Goal: Task Accomplishment & Management: Manage account settings

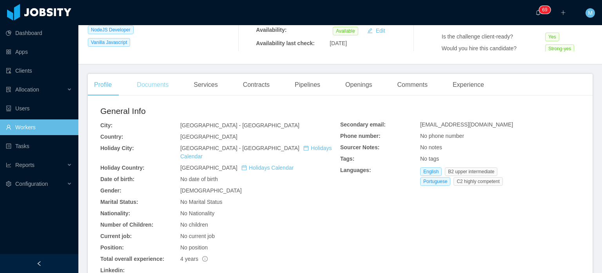
click at [165, 91] on div "Documents" at bounding box center [153, 85] width 44 height 22
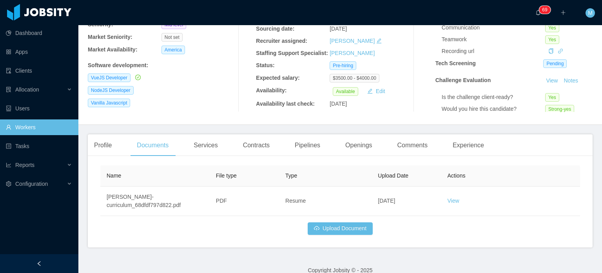
scroll to position [107, 0]
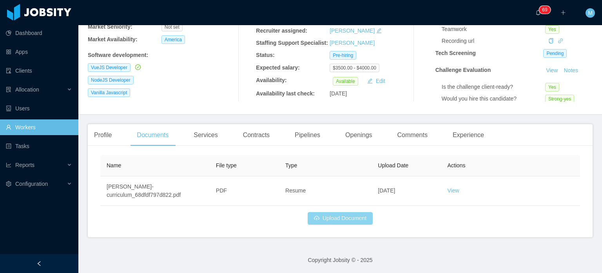
click at [312, 215] on button "Upload Document" at bounding box center [340, 218] width 65 height 13
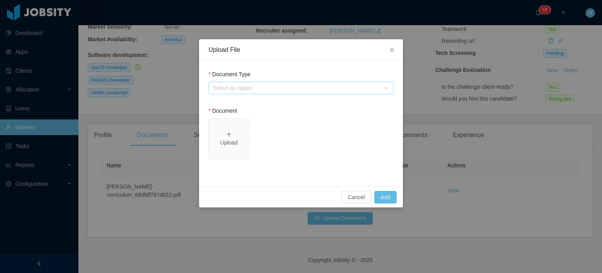
click at [306, 88] on div "Select an option" at bounding box center [296, 88] width 167 height 8
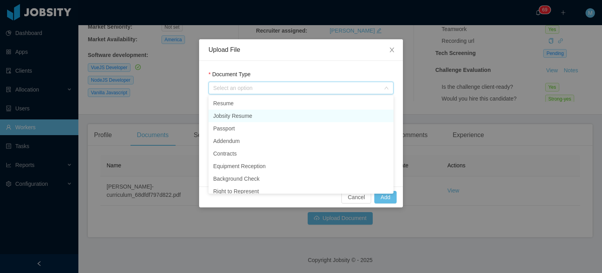
click at [267, 111] on li "Jobsity Resume" at bounding box center [301, 115] width 185 height 13
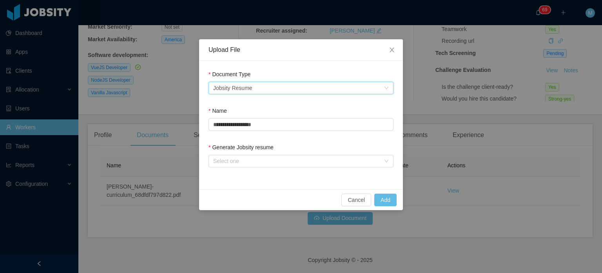
click at [239, 142] on form "**********" at bounding box center [301, 120] width 185 height 100
click at [238, 156] on div "Select one" at bounding box center [298, 161] width 171 height 12
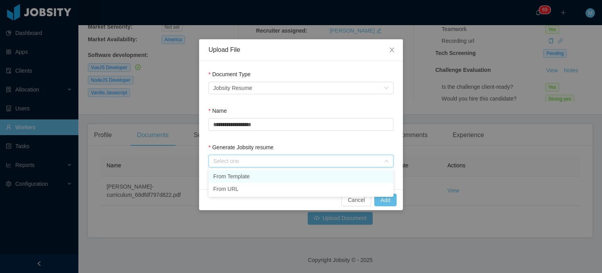
click at [239, 173] on li "From Template" at bounding box center [301, 176] width 185 height 13
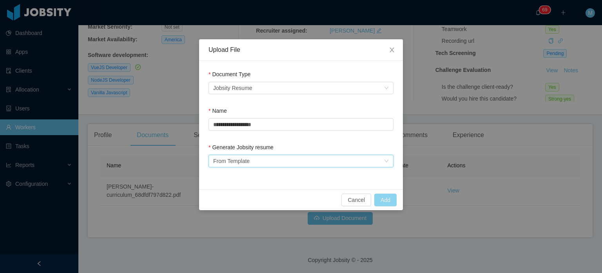
click at [380, 200] on button "Add" at bounding box center [385, 199] width 22 height 13
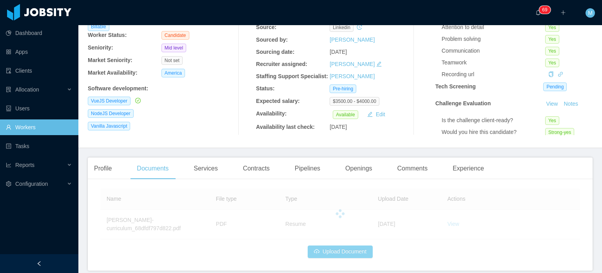
scroll to position [0, 0]
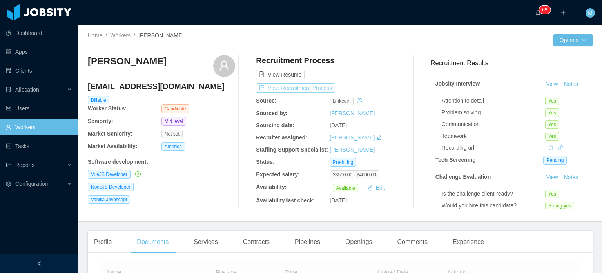
click at [297, 88] on button "View Recruitment Process" at bounding box center [295, 87] width 79 height 9
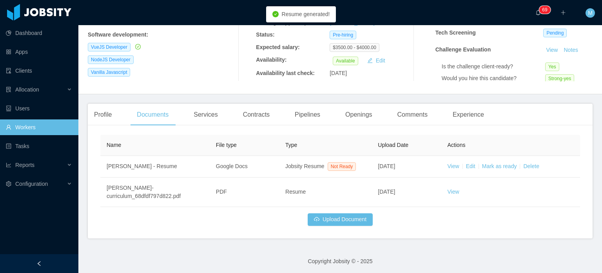
scroll to position [129, 0]
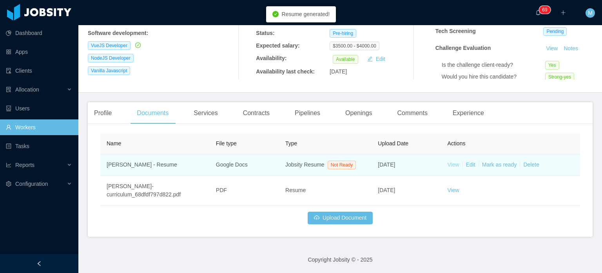
click at [448, 162] on link "View" at bounding box center [454, 164] width 12 height 6
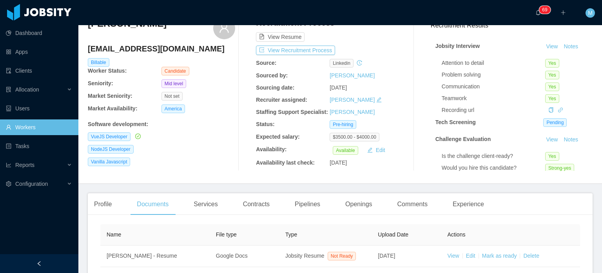
scroll to position [0, 0]
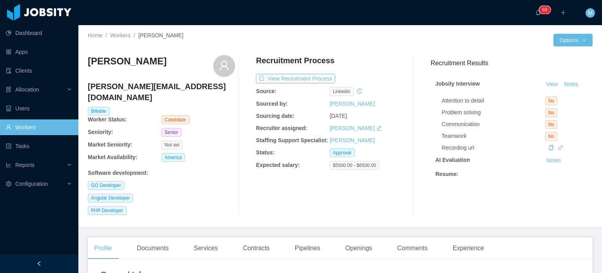
scroll to position [37, 0]
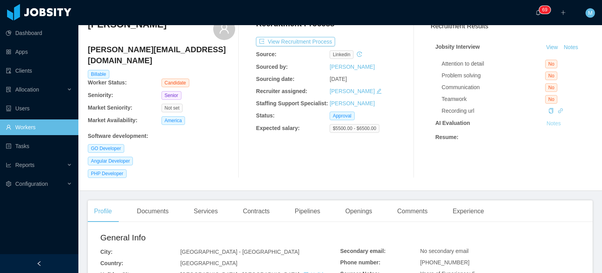
click at [544, 124] on button "Notes" at bounding box center [554, 123] width 21 height 9
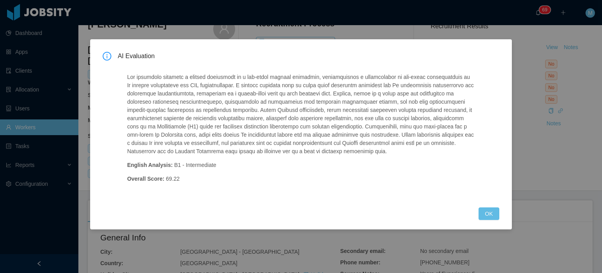
click at [289, 251] on div "AI Evaluation English Analysis: B1 - Intermediate Overall Score: 69.22 OK" at bounding box center [301, 136] width 602 height 273
click at [497, 222] on div "AI Evaluation English Analysis: B1 - Intermediate Overall Score: 69.22 OK" at bounding box center [301, 134] width 422 height 190
click at [490, 216] on button "OK" at bounding box center [489, 213] width 20 height 13
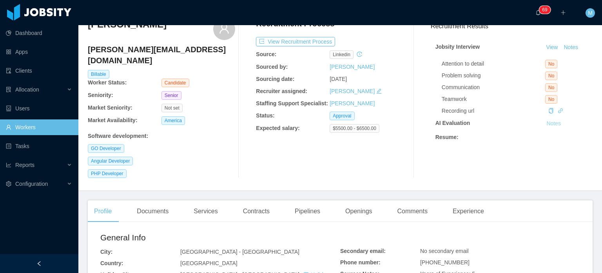
scroll to position [0, 0]
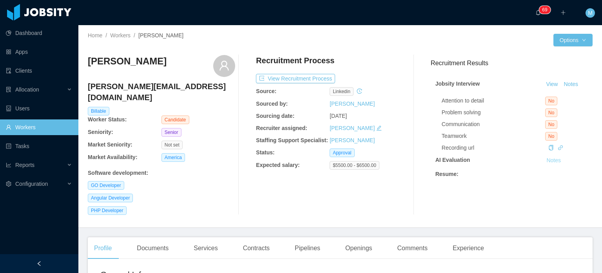
click at [545, 162] on button "Notes" at bounding box center [554, 160] width 21 height 9
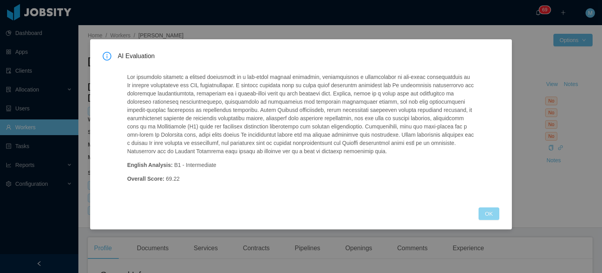
click at [494, 213] on button "OK" at bounding box center [489, 213] width 20 height 13
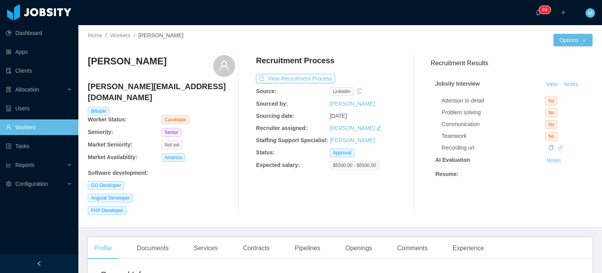
click at [289, 72] on div "Recruitment Process View Recruitment Process Source: linkedin Sourced by: Marti…" at bounding box center [329, 135] width 147 height 160
click at [295, 80] on button "View Recruitment Process" at bounding box center [295, 78] width 79 height 9
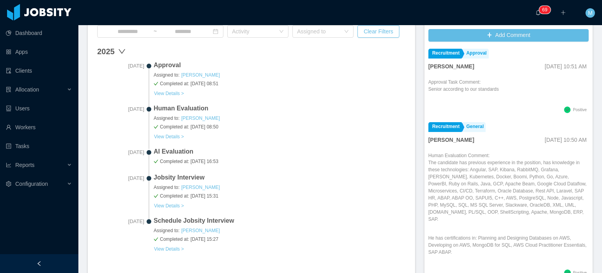
scroll to position [2, 0]
click at [463, 145] on li "Recruitment General Matias Marin Oct 9th, 2025 10:50 AM Human Evaluation Commen…" at bounding box center [509, 201] width 160 height 163
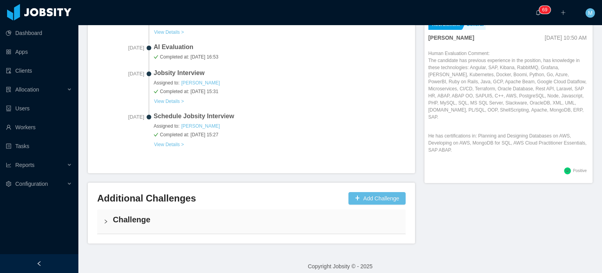
scroll to position [352, 0]
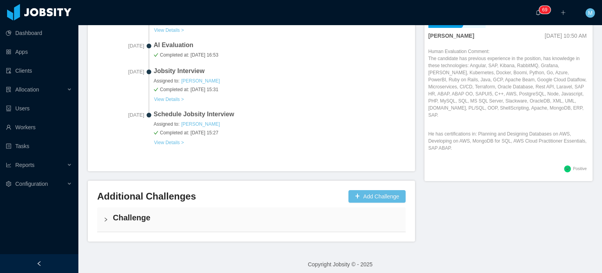
click at [183, 227] on div "Challenge" at bounding box center [251, 219] width 309 height 24
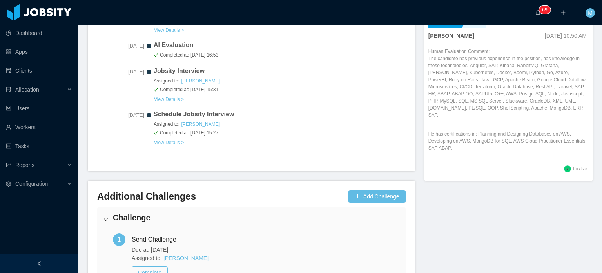
scroll to position [414, 0]
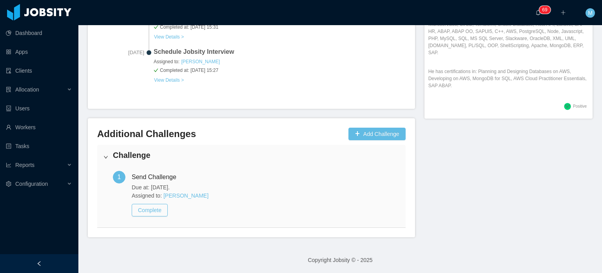
click at [123, 172] on div "1" at bounding box center [119, 177] width 13 height 13
click at [129, 157] on h4 "Challenge" at bounding box center [256, 154] width 287 height 11
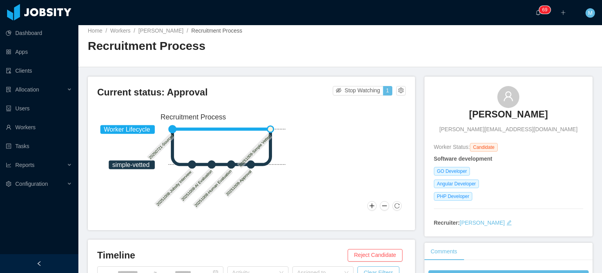
scroll to position [3, 0]
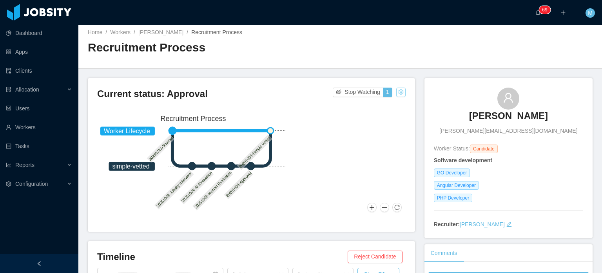
click at [396, 95] on button "button" at bounding box center [400, 91] width 9 height 9
click at [393, 114] on div "Change status" at bounding box center [380, 116] width 35 height 9
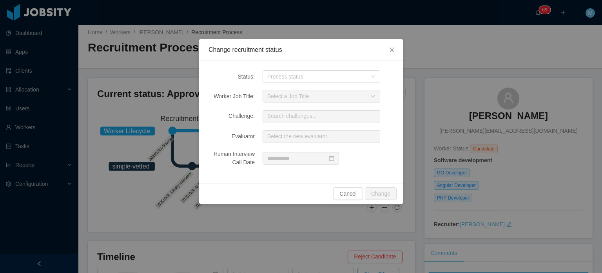
click at [347, 85] on div "Status: Process status Worker Job Title: Select a Job Title Challenge: Search c…" at bounding box center [301, 122] width 204 height 122
click at [344, 78] on div "Process status" at bounding box center [317, 77] width 100 height 8
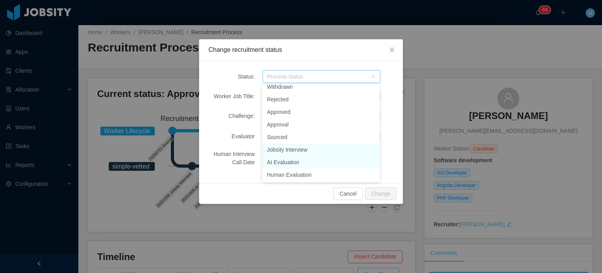
scroll to position [0, 0]
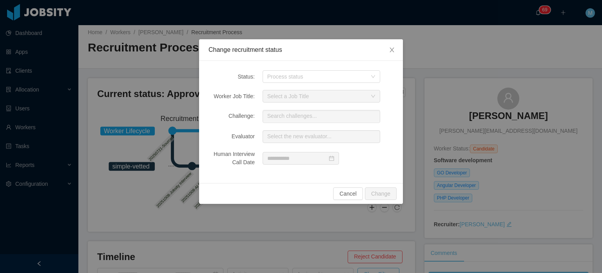
click at [404, 88] on div "Change recruitment status Status: Process status Worker Job Title: Select a Job…" at bounding box center [301, 136] width 602 height 273
click at [396, 45] on span "Close" at bounding box center [392, 50] width 22 height 22
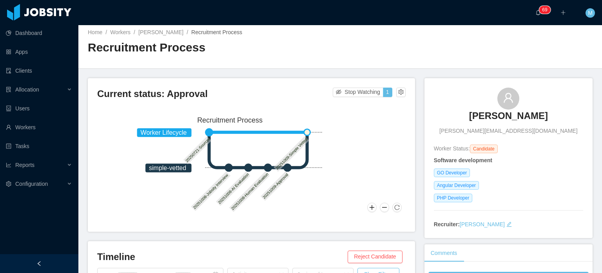
click at [316, 142] on icon "Worker Lifecycle simple-vetted 20250721-Sourced 20251008-Jobsity Interview 2025…" at bounding box center [230, 164] width 192 height 102
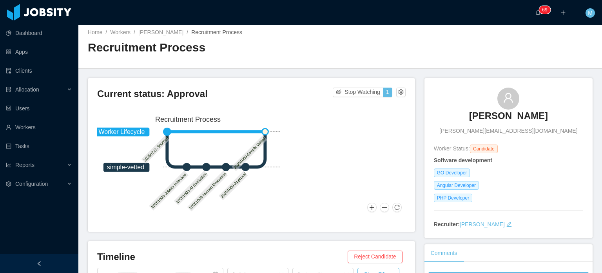
click at [268, 142] on icon "Worker Lifecycle simple-vetted 20250721-Sourced 20251008-Jobsity Interview 2025…" at bounding box center [188, 163] width 192 height 102
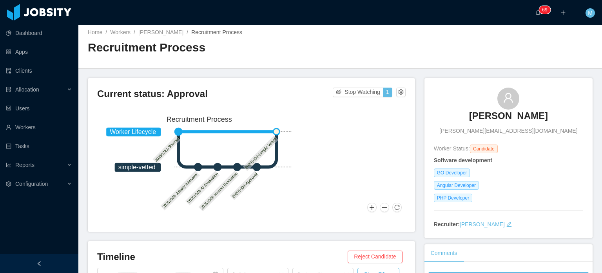
click at [270, 173] on icon "Worker Lifecycle simple-vetted 20250721-Sourced 20251008-Jobsity Interview 2025…" at bounding box center [199, 163] width 192 height 102
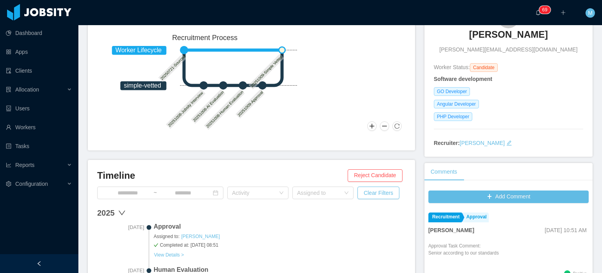
scroll to position [85, 0]
click at [393, 121] on button at bounding box center [397, 125] width 9 height 9
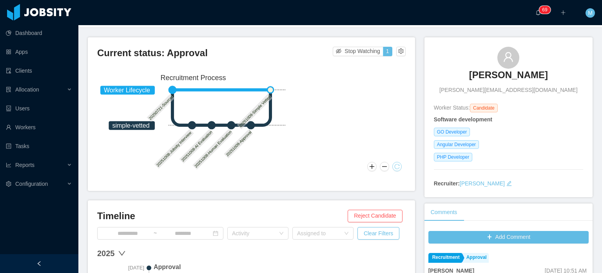
scroll to position [0, 0]
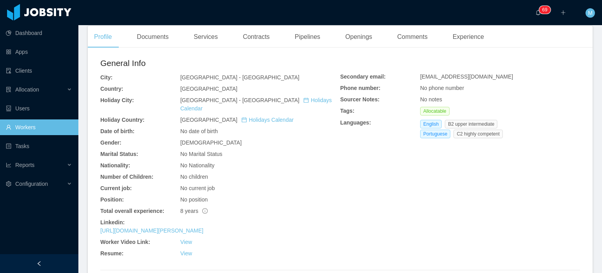
scroll to position [275, 0]
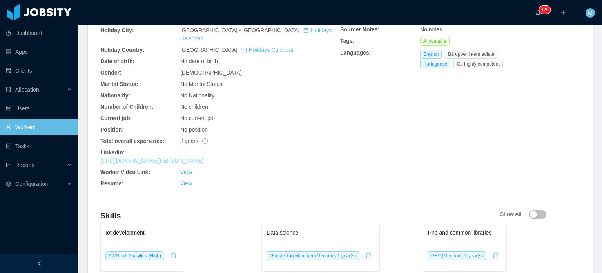
click at [199, 157] on link "[URL][DOMAIN_NAME][PERSON_NAME]" at bounding box center [151, 160] width 103 height 6
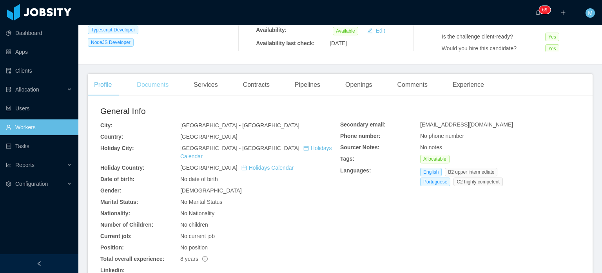
click at [174, 92] on div "Documents" at bounding box center [153, 85] width 44 height 22
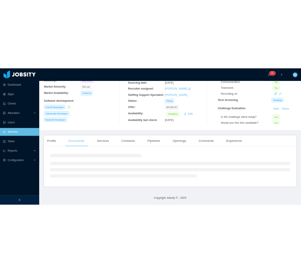
scroll to position [129, 0]
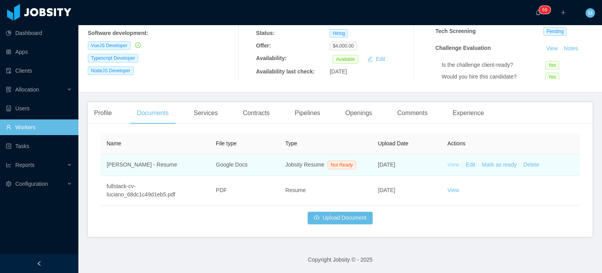
click at [451, 166] on link "View" at bounding box center [454, 164] width 12 height 6
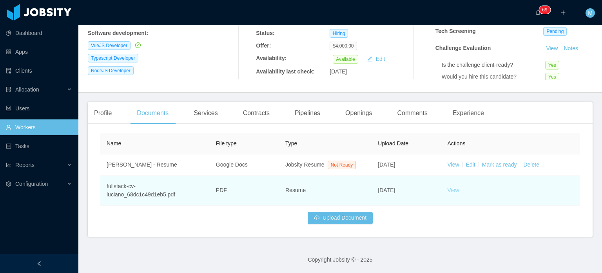
click at [454, 189] on link "View" at bounding box center [454, 190] width 12 height 6
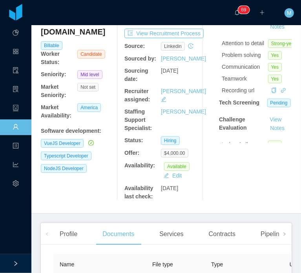
scroll to position [0, 0]
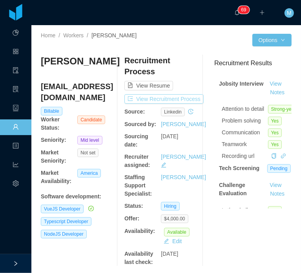
click at [179, 98] on button "View Recruitment Process" at bounding box center [163, 98] width 79 height 9
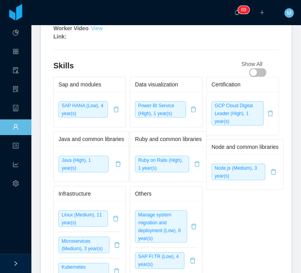
scroll to position [510, 0]
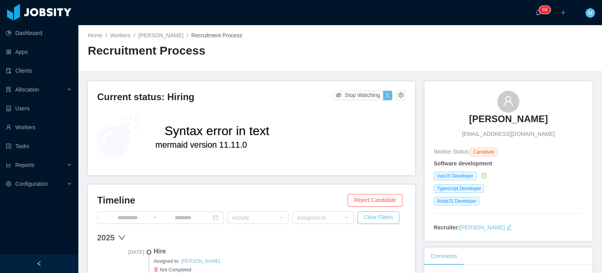
click at [475, 119] on h3 "Luciano Horta Santos" at bounding box center [508, 119] width 79 height 13
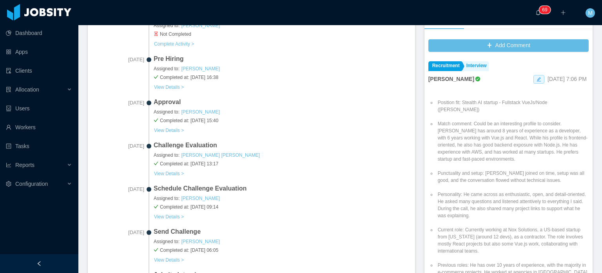
scroll to position [549, 0]
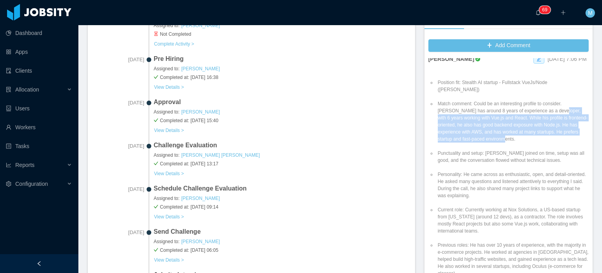
drag, startPoint x: 534, startPoint y: 103, endPoint x: 529, endPoint y: 129, distance: 26.2
click at [529, 129] on li "Match comment: Could be an interesting profile to consider. Luciano has around …" at bounding box center [512, 121] width 153 height 42
copy li "with 6 years working with Vue.js and React. While his profile is frontend-orien…"
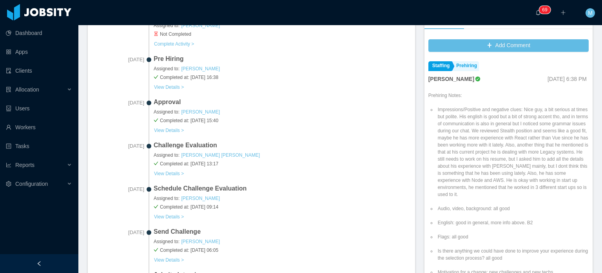
scroll to position [196, 0]
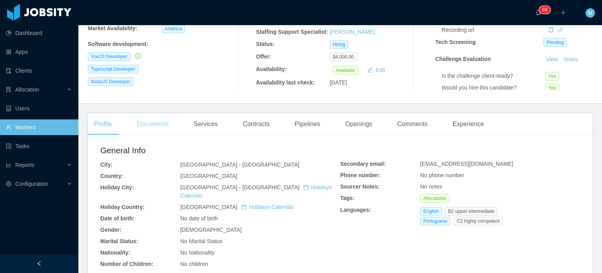
click at [159, 123] on div "Documents" at bounding box center [153, 124] width 44 height 22
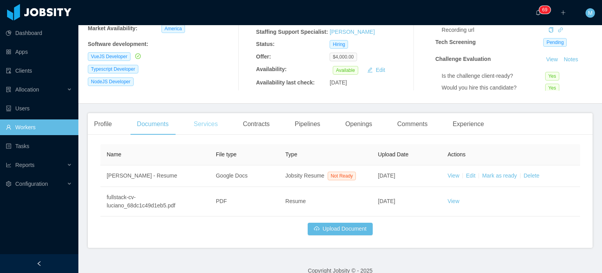
click at [207, 124] on div "Services" at bounding box center [205, 124] width 36 height 22
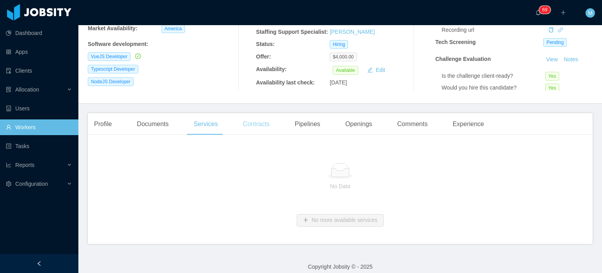
click at [262, 119] on div "Contracts" at bounding box center [256, 124] width 39 height 22
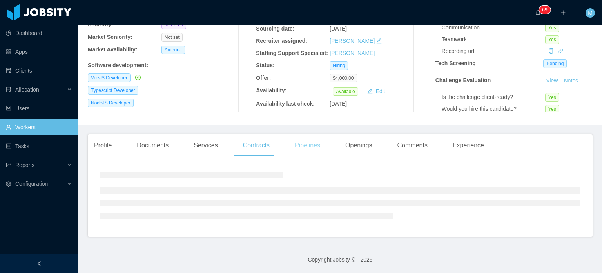
click at [309, 142] on div "Pipelines" at bounding box center [308, 145] width 38 height 22
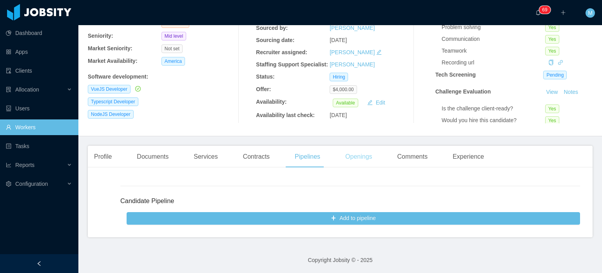
click at [366, 158] on div "Openings" at bounding box center [359, 156] width 40 height 22
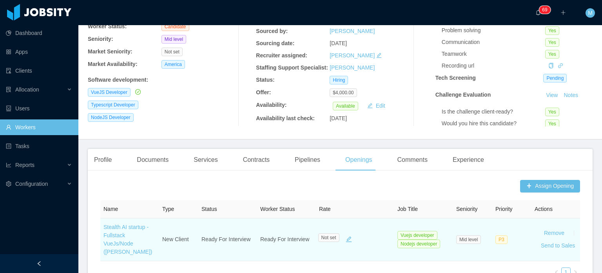
scroll to position [200, 0]
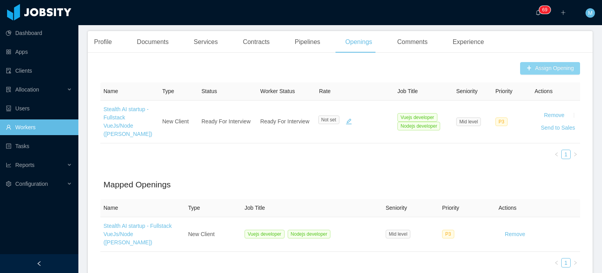
click at [535, 70] on button "Assign Opening" at bounding box center [550, 68] width 60 height 13
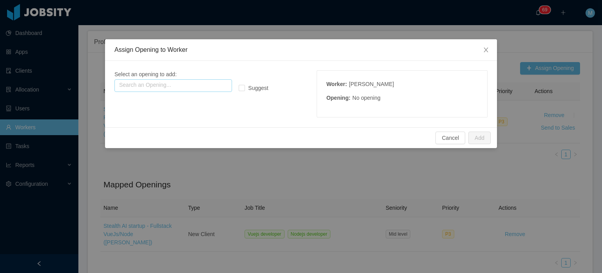
click at [172, 89] on input "text" at bounding box center [174, 85] width 118 height 13
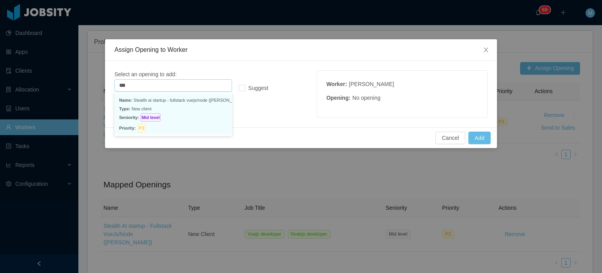
click at [175, 103] on p "Name: Stealth ai startup - fullstack vuejs/node (erkang zheng)" at bounding box center [173, 100] width 108 height 9
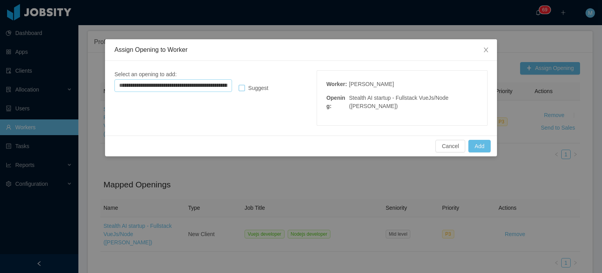
type input "**********"
click at [259, 86] on span "Suggest" at bounding box center [258, 88] width 26 height 6
click at [482, 147] on button "Add" at bounding box center [480, 146] width 22 height 13
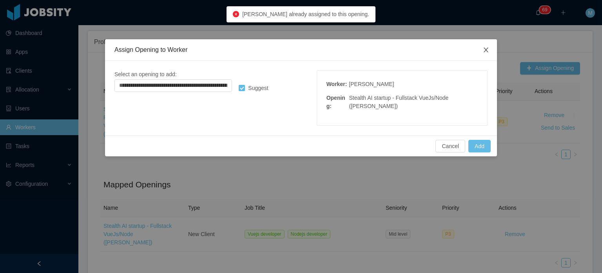
click at [485, 53] on icon "icon: close" at bounding box center [486, 50] width 6 height 6
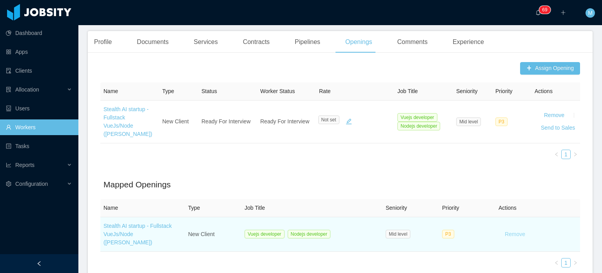
click at [514, 227] on button "Remove" at bounding box center [515, 233] width 33 height 13
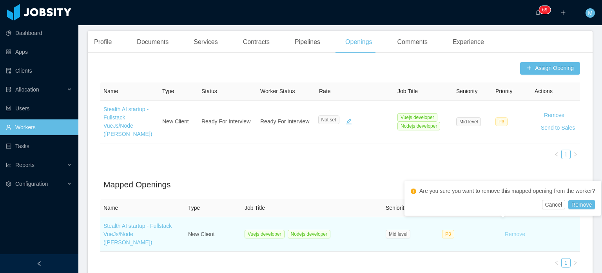
click at [525, 231] on button "Remove" at bounding box center [515, 233] width 33 height 13
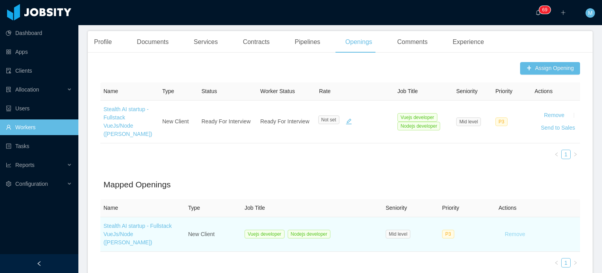
click at [511, 229] on button "Remove" at bounding box center [515, 233] width 33 height 13
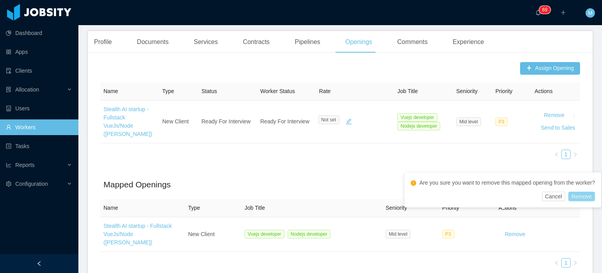
click at [581, 201] on button "Remove" at bounding box center [582, 195] width 27 height 9
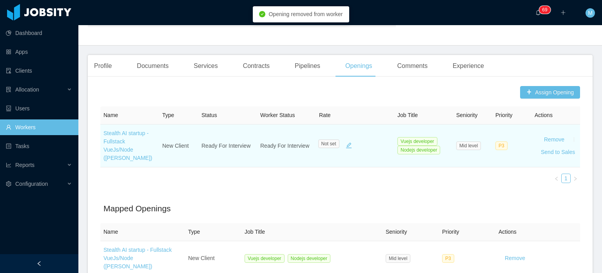
scroll to position [104, 0]
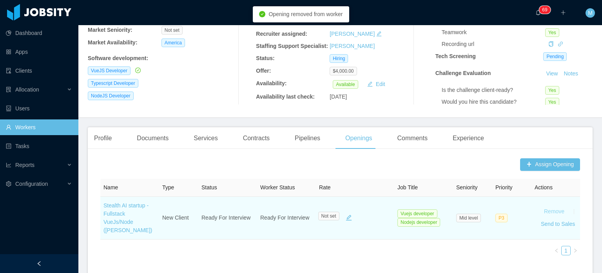
click at [553, 205] on button "Remove" at bounding box center [554, 211] width 33 height 13
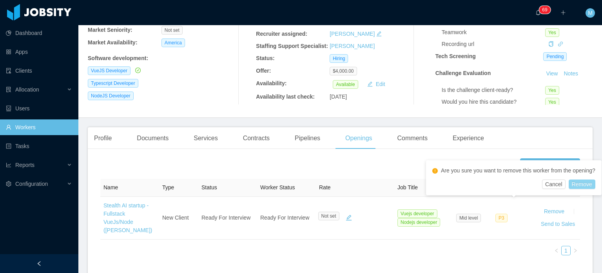
click at [582, 189] on button "Remove" at bounding box center [582, 183] width 27 height 9
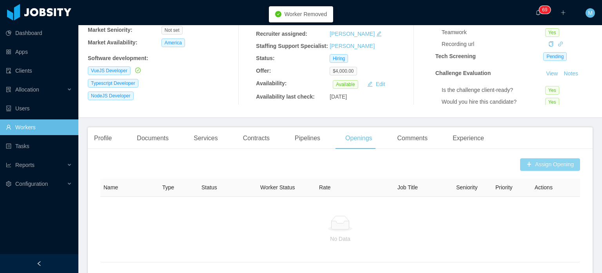
click at [545, 166] on button "Assign Opening" at bounding box center [550, 164] width 60 height 13
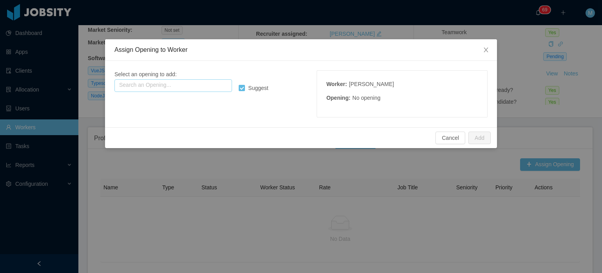
click at [169, 83] on input "text" at bounding box center [174, 85] width 118 height 13
click at [192, 80] on input "text" at bounding box center [174, 85] width 118 height 13
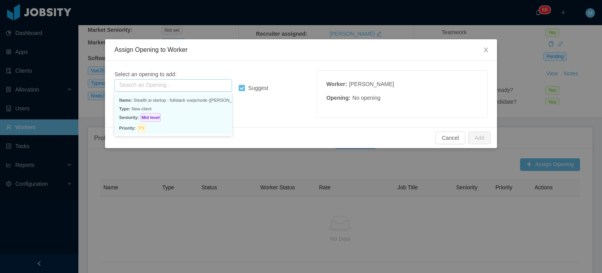
click at [191, 111] on p "Type: New client" at bounding box center [173, 108] width 108 height 9
type input "**********"
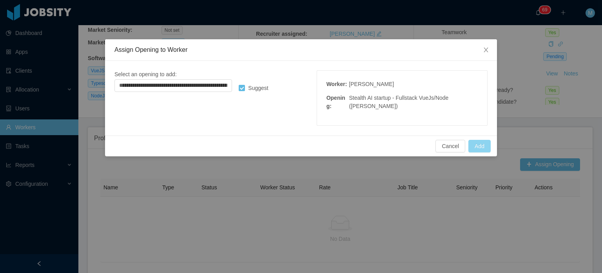
click at [482, 145] on button "Add" at bounding box center [480, 146] width 22 height 13
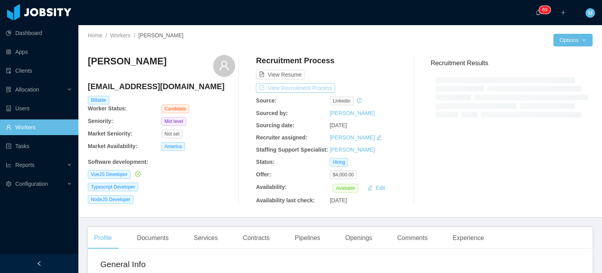
click at [273, 89] on button "View Recruitment Process" at bounding box center [295, 87] width 79 height 9
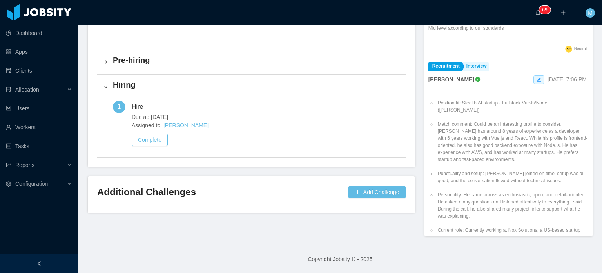
scroll to position [471, 0]
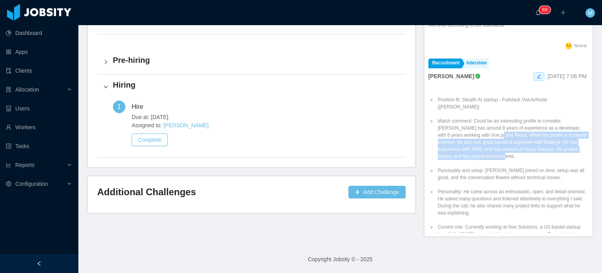
drag, startPoint x: 504, startPoint y: 150, endPoint x: 486, endPoint y: 125, distance: 30.4
click at [486, 125] on li "Match comment: Could be an interesting profile to consider. [PERSON_NAME] has a…" at bounding box center [512, 138] width 153 height 42
click at [487, 125] on li "Match comment: Could be an interesting profile to consider. Luciano has around …" at bounding box center [512, 138] width 153 height 42
drag, startPoint x: 508, startPoint y: 146, endPoint x: 559, endPoint y: 112, distance: 61.7
click at [559, 117] on li "Match comment: Could be an interesting profile to consider. Luciano has around …" at bounding box center [512, 138] width 153 height 42
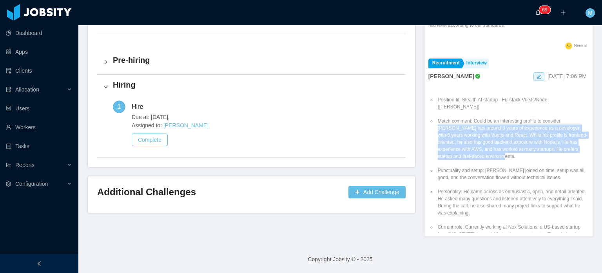
copy li "Luciano has around 8 years of experience as a developer, with 6 years working w…"
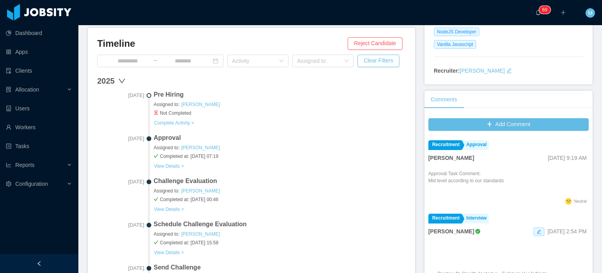
scroll to position [157, 0]
click at [178, 209] on button "View Details >" at bounding box center [169, 208] width 31 height 6
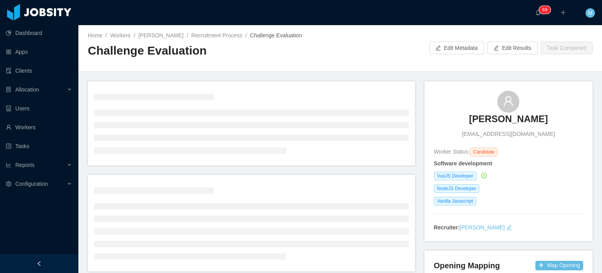
click at [300, 115] on h3 "Hani Yehia" at bounding box center [508, 119] width 79 height 13
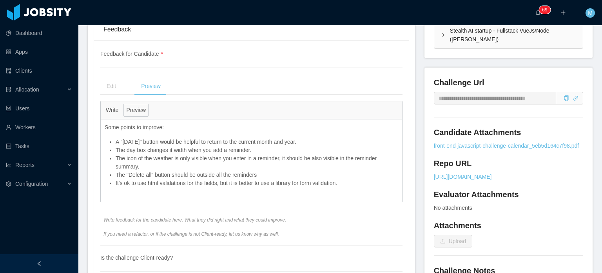
scroll to position [275, 0]
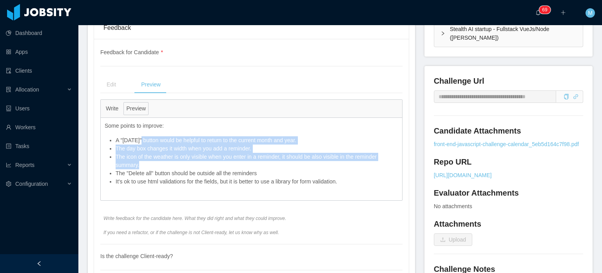
drag, startPoint x: 144, startPoint y: 139, endPoint x: 280, endPoint y: 174, distance: 140.8
click at [266, 172] on ul "A "Today" button would be helpful to return to the current month and year. The …" at bounding box center [252, 160] width 294 height 49
click at [280, 174] on li "The "Delete all" button should be outside all the reminders" at bounding box center [257, 173] width 283 height 8
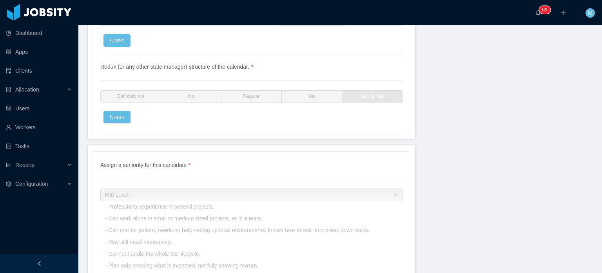
scroll to position [2641, 0]
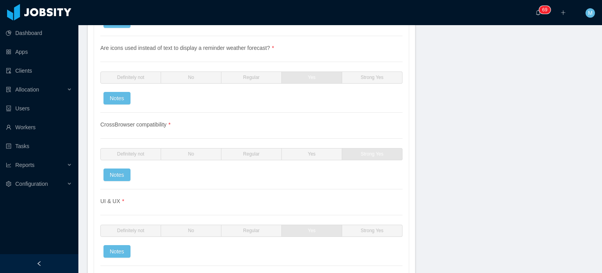
scroll to position [2249, 0]
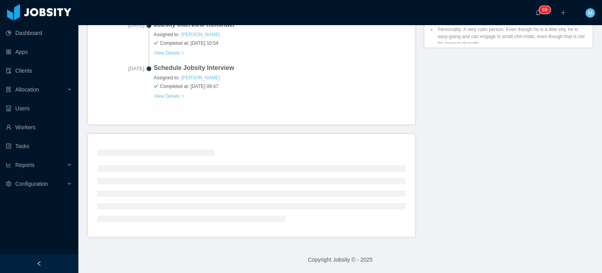
scroll to position [419, 0]
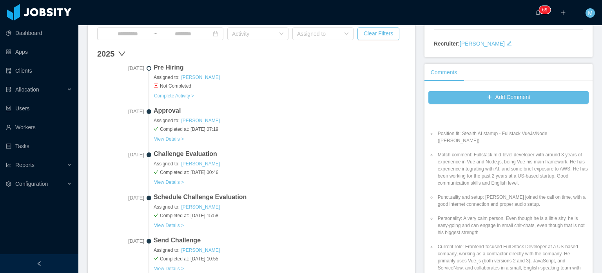
scroll to position [118, 0]
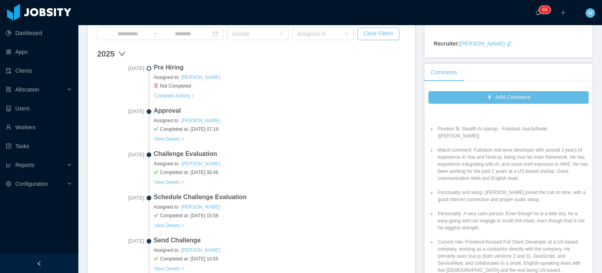
drag, startPoint x: 532, startPoint y: 172, endPoint x: 470, endPoint y: 144, distance: 68.4
click at [300, 146] on li "Match comment: Fullstack mid-level developer with around 3 years of experience …" at bounding box center [512, 163] width 153 height 35
copy li "Fullstack mid-level developer with around 3 years of experience in Vue and Node…"
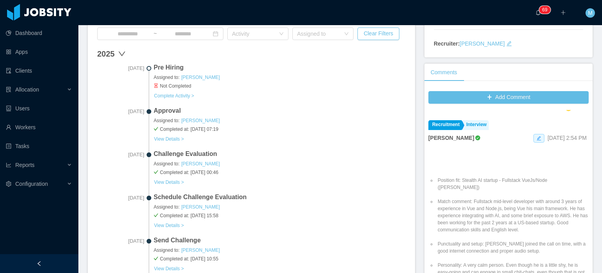
scroll to position [78, 0]
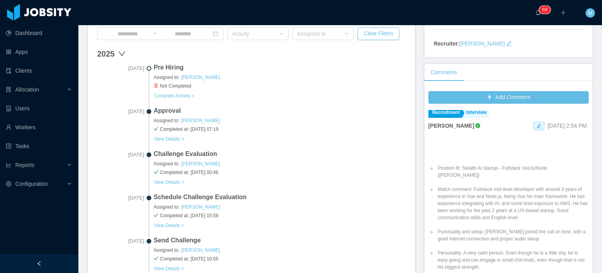
copy li "Fullstack mid-level developer with around 3 years of experience in Vue and Node…"
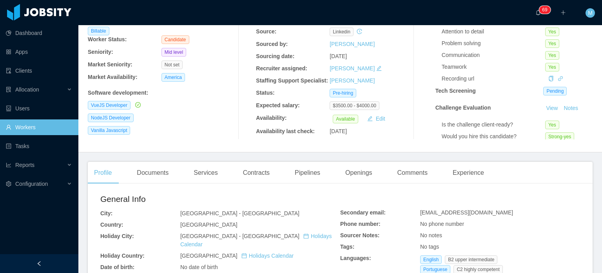
scroll to position [78, 0]
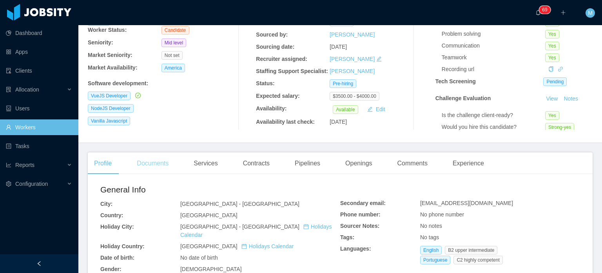
click at [154, 156] on div "Documents" at bounding box center [153, 163] width 44 height 22
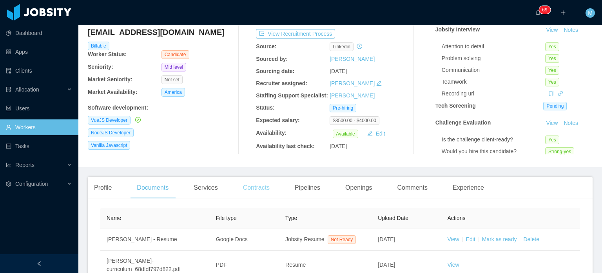
scroll to position [50, 0]
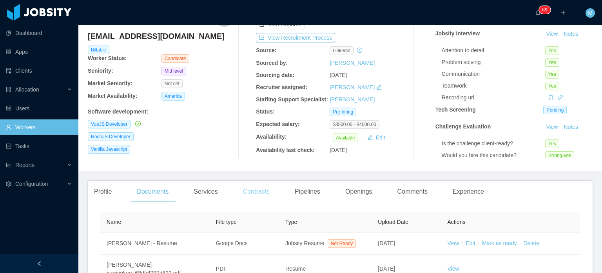
click at [263, 191] on div "Contracts" at bounding box center [256, 191] width 39 height 22
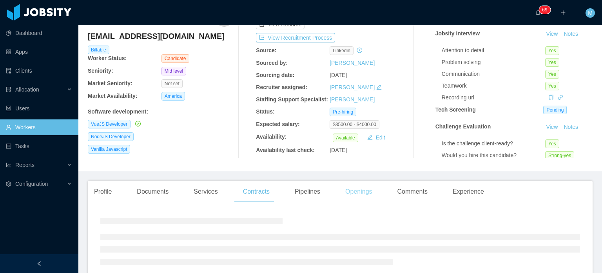
click at [349, 190] on div "Openings" at bounding box center [359, 191] width 40 height 22
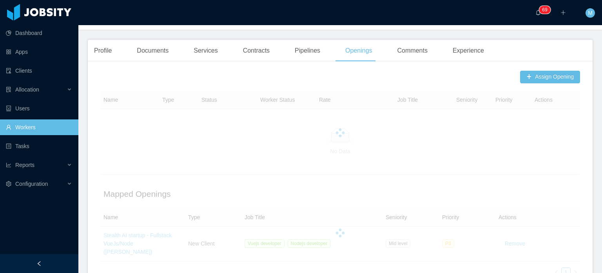
scroll to position [207, 0]
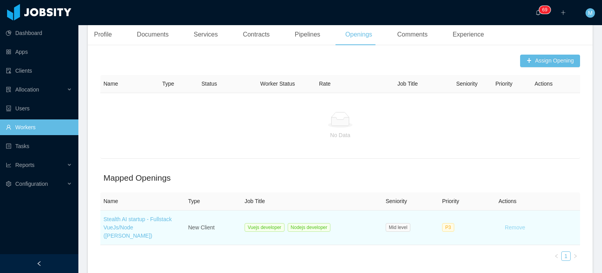
click at [508, 230] on button "Remove" at bounding box center [515, 227] width 33 height 13
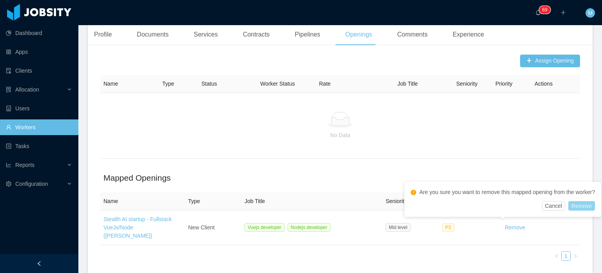
click at [580, 210] on button "Remove" at bounding box center [582, 205] width 27 height 9
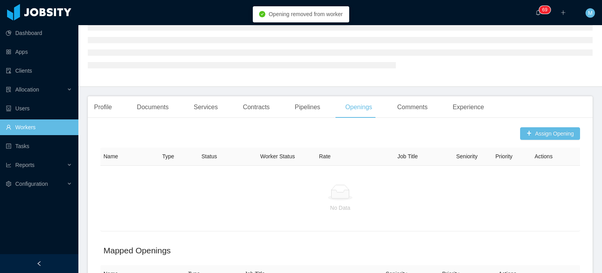
scroll to position [73, 0]
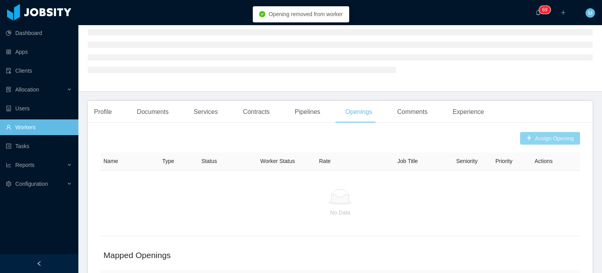
click at [543, 139] on button "Assign Opening" at bounding box center [550, 138] width 60 height 13
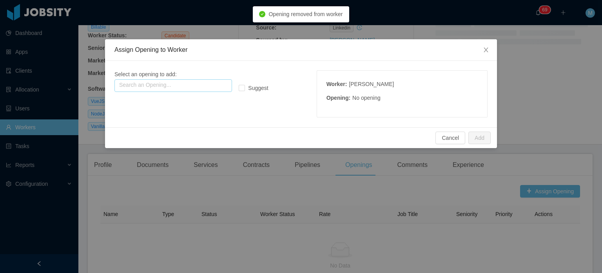
click at [171, 82] on input "text" at bounding box center [174, 85] width 118 height 13
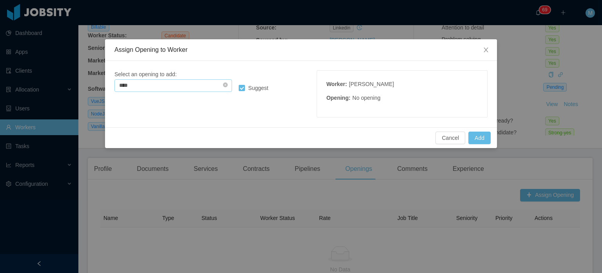
click at [190, 84] on input "****" at bounding box center [174, 85] width 118 height 13
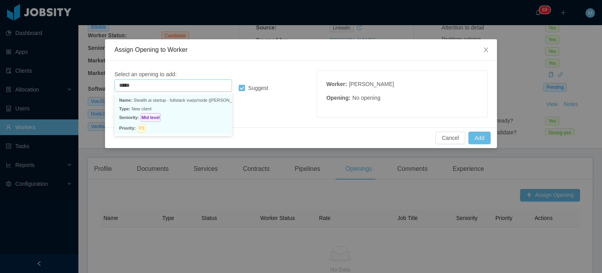
click at [189, 104] on p "Type: New client" at bounding box center [173, 108] width 108 height 9
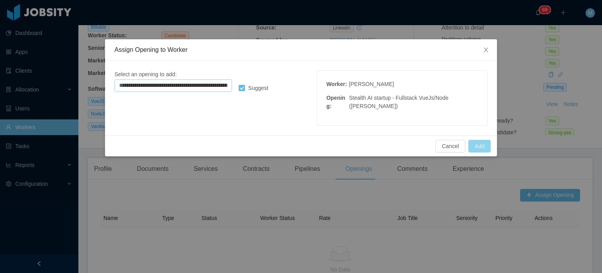
type input "**********"
click at [486, 141] on button "Add" at bounding box center [480, 146] width 22 height 13
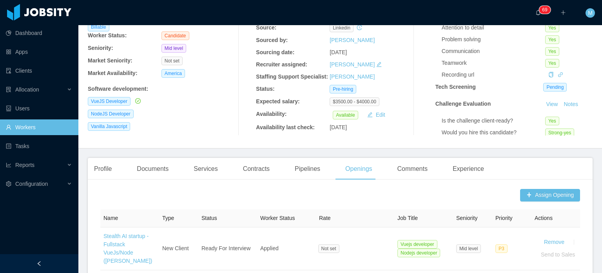
drag, startPoint x: 508, startPoint y: 70, endPoint x: 505, endPoint y: 42, distance: 28.4
click at [508, 70] on div "Attention to detail Yes Problem solving Yes Communication Yes Teamwork Yes Reco…" at bounding box center [515, 49] width 146 height 58
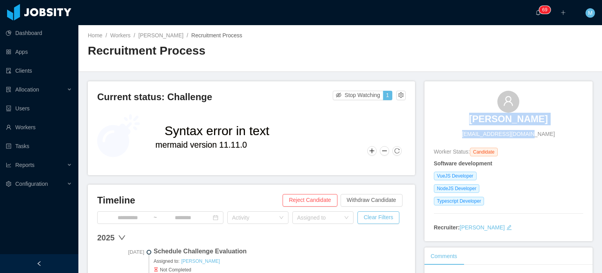
drag, startPoint x: 470, startPoint y: 120, endPoint x: 588, endPoint y: 120, distance: 118.4
click at [588, 120] on main "Home / Workers / [PERSON_NAME] / Recruitment Process / Recruitment Process Curr…" at bounding box center [340, 148] width 524 height 247
drag, startPoint x: 409, startPoint y: 126, endPoint x: 434, endPoint y: 125, distance: 25.1
click at [411, 126] on div "Current status: Challenge Stop Watching 1 Syntax error in text mermaid version …" at bounding box center [251, 128] width 327 height 94
drag, startPoint x: 467, startPoint y: 118, endPoint x: 577, endPoint y: 118, distance: 109.8
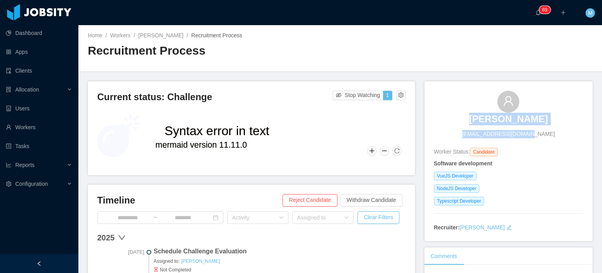
click at [577, 118] on div "[PERSON_NAME] [PERSON_NAME][EMAIL_ADDRESS][DOMAIN_NAME] Worker Status: Candidat…" at bounding box center [509, 161] width 168 height 160
click at [447, 125] on div "[PERSON_NAME] [PERSON_NAME][EMAIL_ADDRESS][DOMAIN_NAME]" at bounding box center [508, 114] width 149 height 47
drag, startPoint x: 464, startPoint y: 113, endPoint x: 532, endPoint y: 116, distance: 67.9
click at [532, 116] on div "[PERSON_NAME] [PERSON_NAME][EMAIL_ADDRESS][DOMAIN_NAME]" at bounding box center [508, 114] width 149 height 47
copy h3 "[PERSON_NAME]"
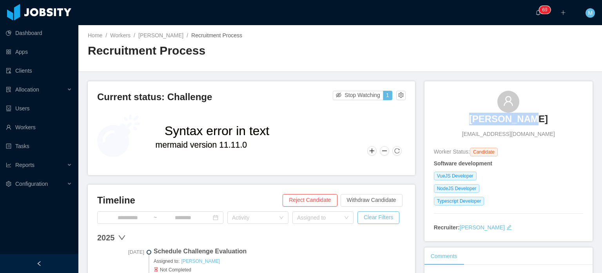
click at [520, 180] on div "Software development VueJS Developer NodeJS Developer Typescript Developer" at bounding box center [508, 183] width 149 height 48
click at [539, 84] on div "[PERSON_NAME] [PERSON_NAME][EMAIL_ADDRESS][DOMAIN_NAME] Worker Status: Candidat…" at bounding box center [509, 161] width 168 height 160
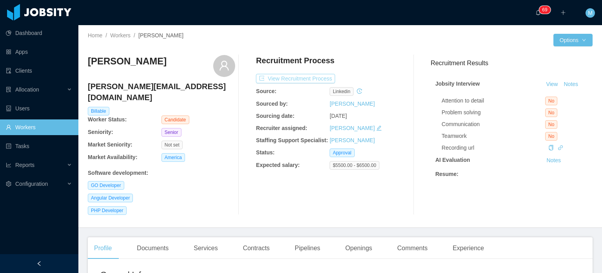
click at [292, 78] on button "View Recruitment Process" at bounding box center [295, 78] width 79 height 9
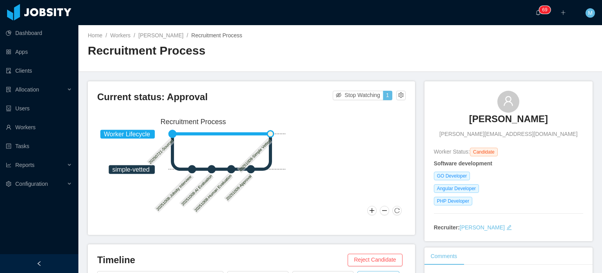
click at [497, 116] on h3 "[PERSON_NAME]" at bounding box center [508, 119] width 79 height 13
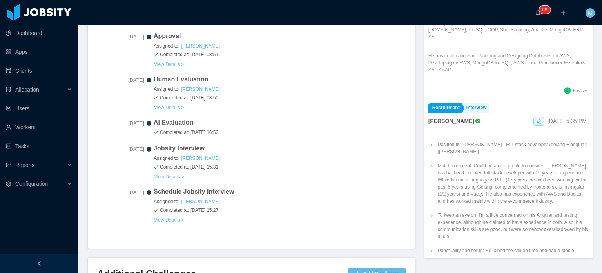
scroll to position [157, 0]
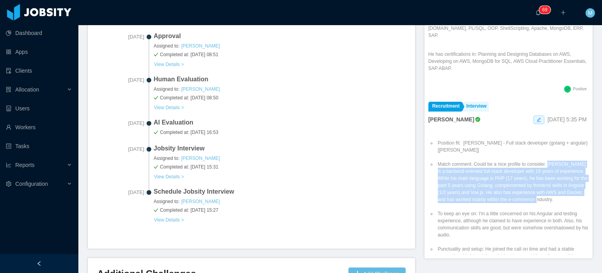
drag, startPoint x: 571, startPoint y: 190, endPoint x: 544, endPoint y: 156, distance: 43.8
click at [544, 160] on li "Match comment: Could be a nice profile to consider. [PERSON_NAME] is a backend-…" at bounding box center [512, 181] width 153 height 42
copy li "Diogo is a backend-oriented full-stack developer with 19 years of experience. W…"
click at [517, 184] on li "Match comment: Could be a nice profile to consider. Diogo is a backend-oriented…" at bounding box center [512, 181] width 153 height 42
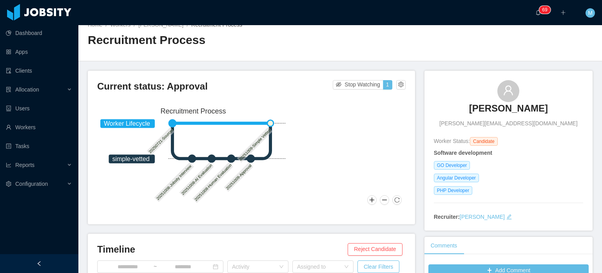
scroll to position [0, 0]
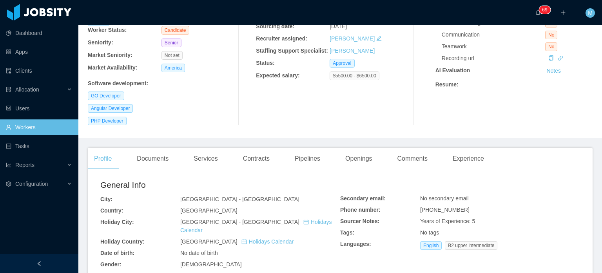
scroll to position [78, 0]
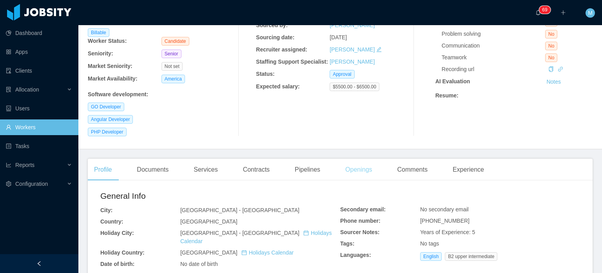
click at [364, 159] on div "Openings" at bounding box center [359, 169] width 40 height 22
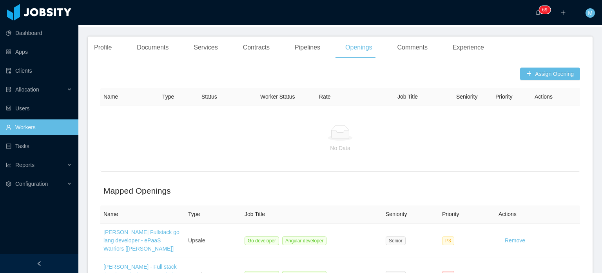
scroll to position [196, 0]
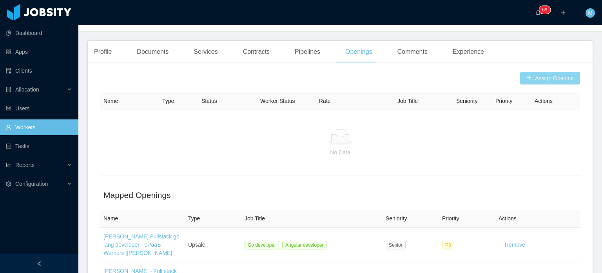
click at [537, 72] on button "Assign Opening" at bounding box center [550, 78] width 60 height 13
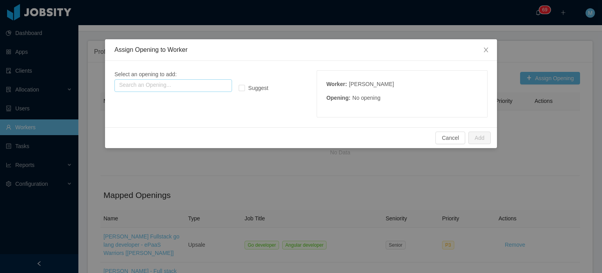
click at [193, 80] on input "text" at bounding box center [174, 85] width 118 height 13
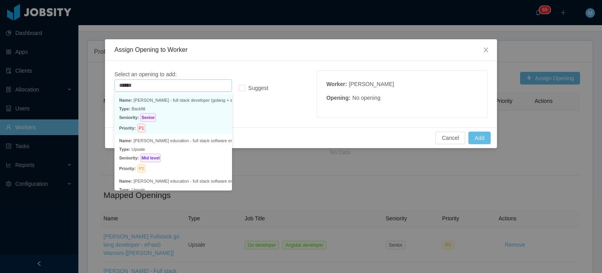
click at [191, 122] on p "Priority: P1" at bounding box center [173, 127] width 108 height 11
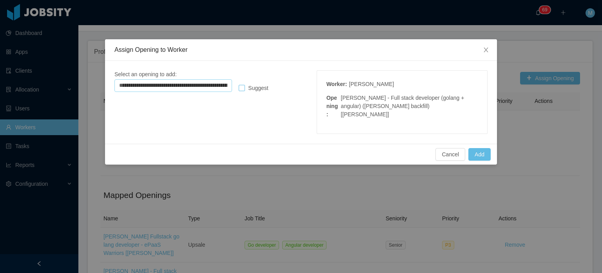
type input "**********"
click at [262, 88] on span "Suggest" at bounding box center [258, 88] width 26 height 6
click at [481, 148] on button "Add" at bounding box center [480, 154] width 22 height 13
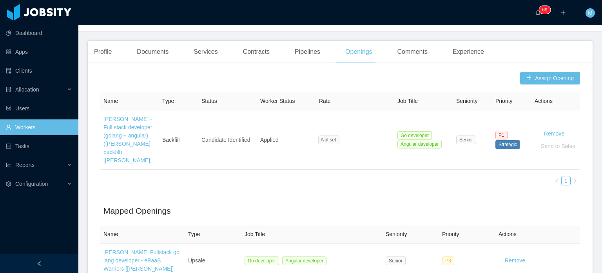
click at [543, 225] on th "Actions" at bounding box center [538, 234] width 85 height 18
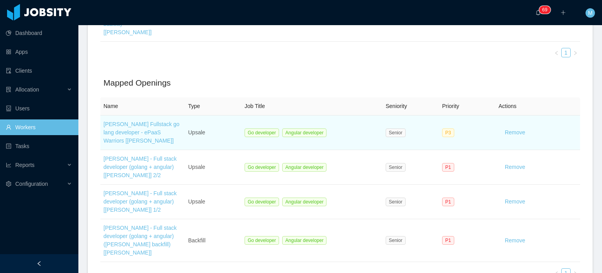
scroll to position [353, 0]
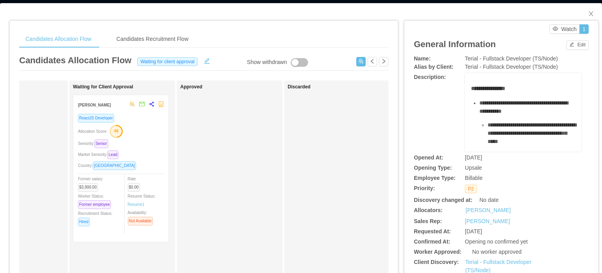
scroll to position [4, 0]
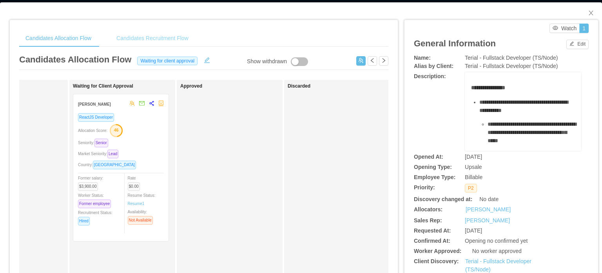
click at [172, 37] on div "Candidates Recruitment Flow" at bounding box center [152, 38] width 85 height 18
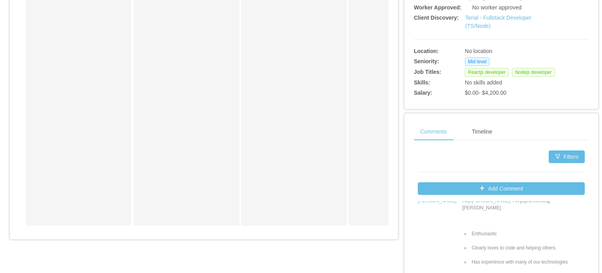
scroll to position [0, 0]
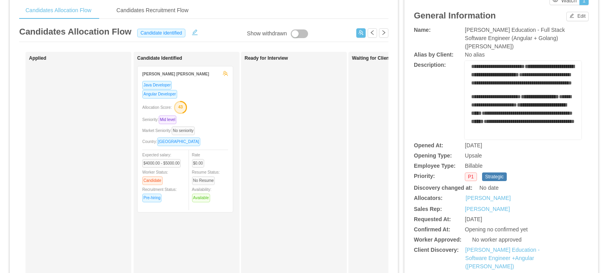
scroll to position [39, 0]
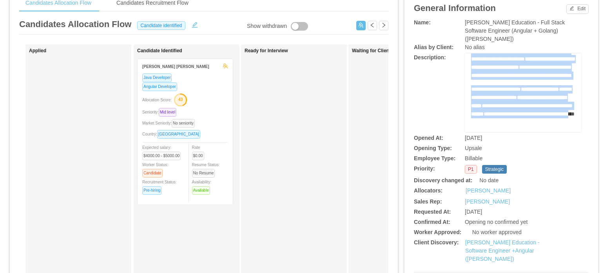
drag, startPoint x: 466, startPoint y: 101, endPoint x: 552, endPoint y: 92, distance: 86.7
click at [552, 92] on div "**********" at bounding box center [523, 92] width 116 height 78
copy div "**********"
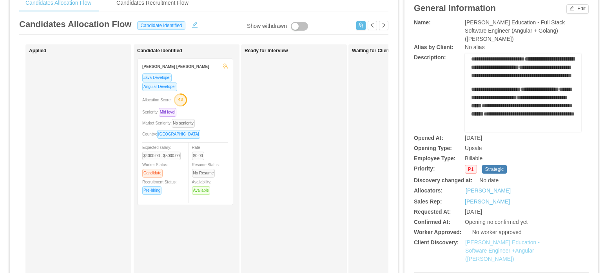
click at [493, 238] on div "McGraw-Hill Education - Software Engineer +Angular (Tom-Andy)" at bounding box center [508, 250] width 87 height 25
click at [489, 239] on link "McGraw-Hill Education - Software Engineer +Angular (Tom-Andy)" at bounding box center [502, 250] width 75 height 23
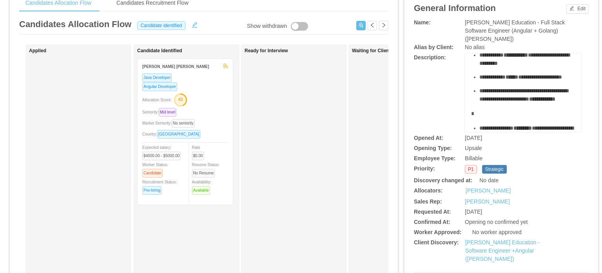
scroll to position [122, 0]
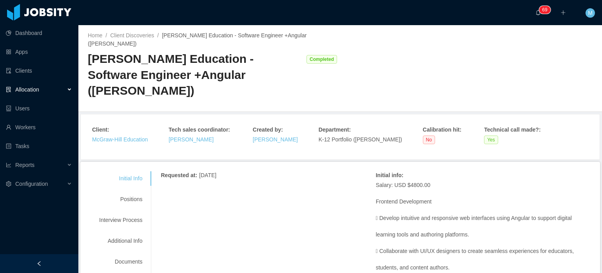
scroll to position [118, 0]
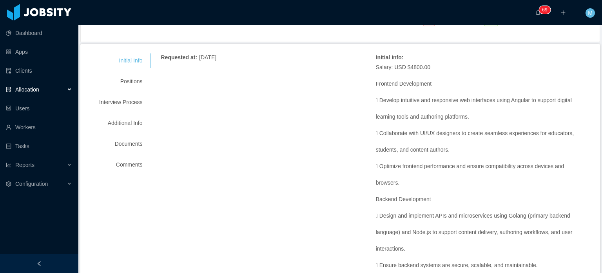
click at [376, 129] on p " Collaborate with UI/UX designers to create seamless experiences for educators," at bounding box center [483, 133] width 215 height 8
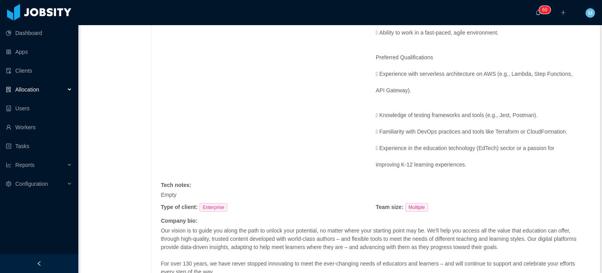
scroll to position [944, 0]
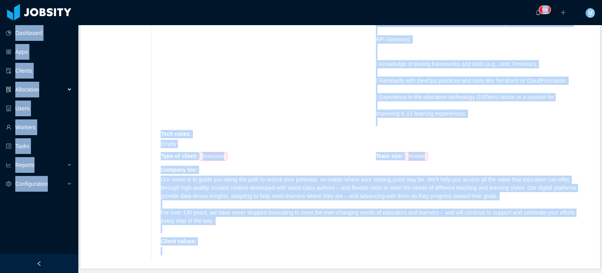
copy section "Loremipsu Dolo Sitamet Consectetu Adipi Elitsed Doeiu Tempori Utlaboreetdol ···…"
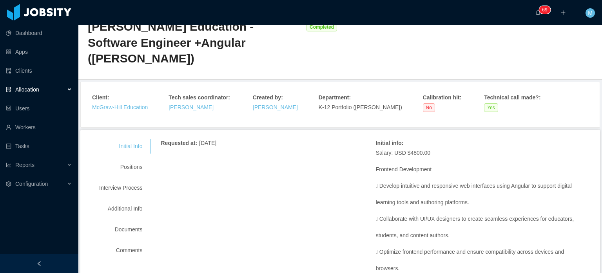
scroll to position [3, 0]
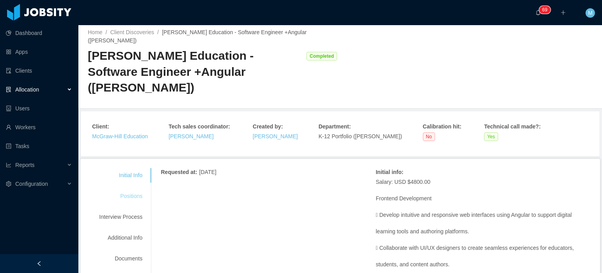
click at [129, 189] on div "Positions" at bounding box center [121, 196] width 62 height 15
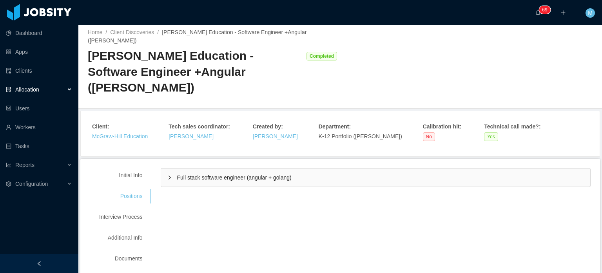
click at [182, 168] on div "Full stack software engineer (angular + golang)" at bounding box center [375, 177] width 429 height 18
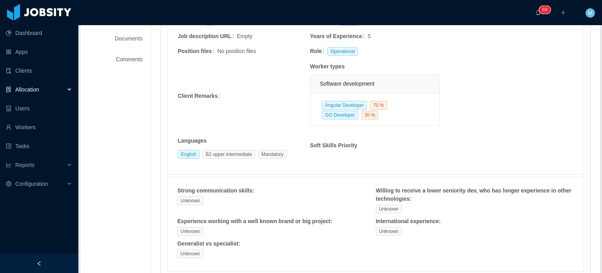
scroll to position [238, 0]
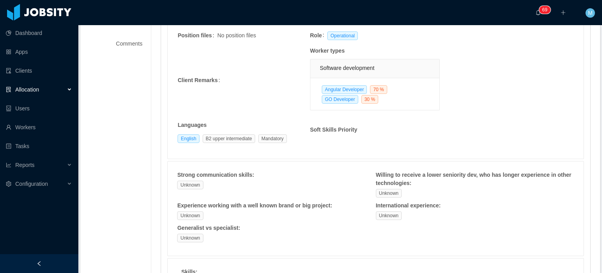
click at [263, 171] on div "Strong communication skills : Unknown Willing to receive a lower seniority dev,…" at bounding box center [375, 186] width 397 height 31
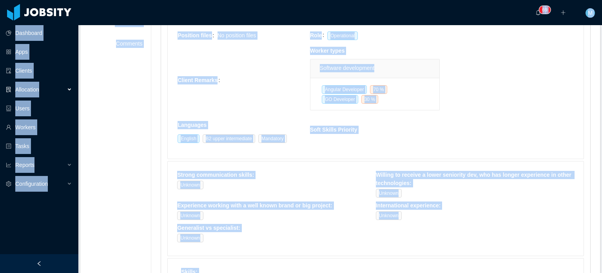
copy section "Dashboard Apps Clients Allocation Users Workers Tasks Reports Configuration ···…"
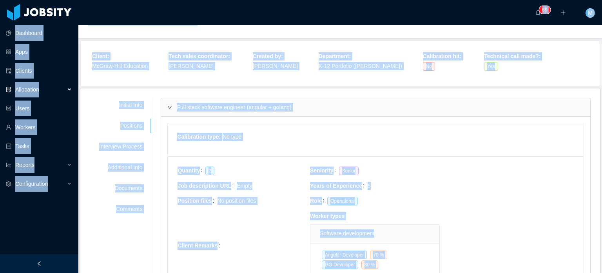
scroll to position [0, 0]
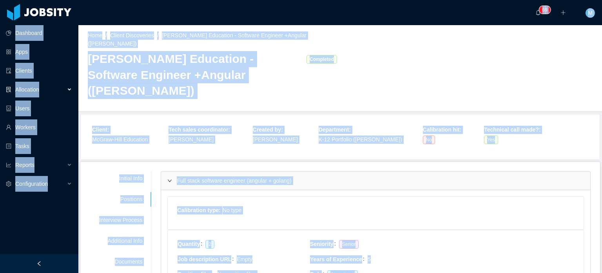
drag, startPoint x: 149, startPoint y: 144, endPoint x: 146, endPoint y: 156, distance: 12.6
click at [141, 213] on div "Interview Process" at bounding box center [121, 220] width 62 height 15
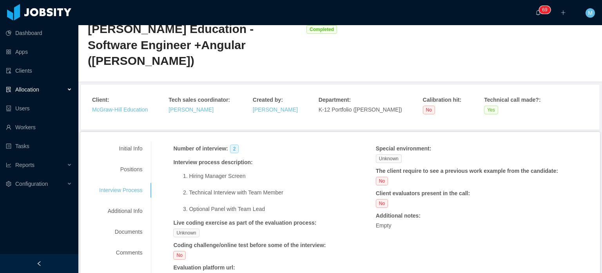
scroll to position [69, 0]
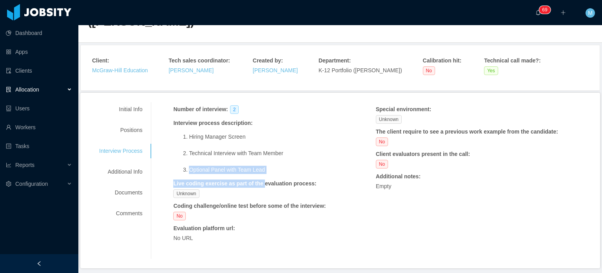
drag, startPoint x: 260, startPoint y: 150, endPoint x: 218, endPoint y: 133, distance: 45.4
click at [218, 133] on div "Number of interview : 2 Interview process description : Hiring Manager Screen T…" at bounding box center [257, 175] width 169 height 141
click at [218, 149] on li "Technical Interview with Team Member" at bounding box center [265, 157] width 153 height 16
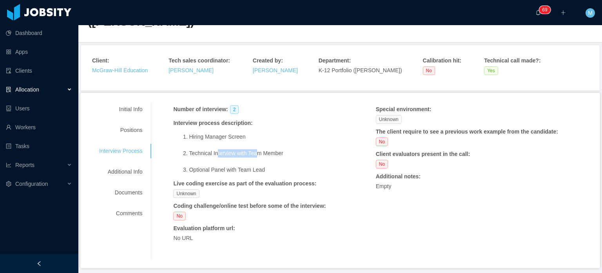
drag, startPoint x: 216, startPoint y: 130, endPoint x: 280, endPoint y: 131, distance: 63.1
click at [270, 149] on li "Technical Interview with Team Member" at bounding box center [265, 157] width 153 height 16
click at [283, 149] on li "Technical Interview with Team Member" at bounding box center [265, 157] width 153 height 16
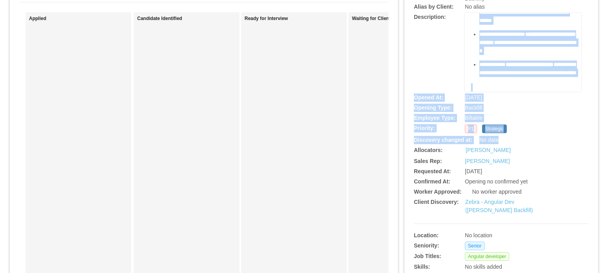
scroll to position [78, 0]
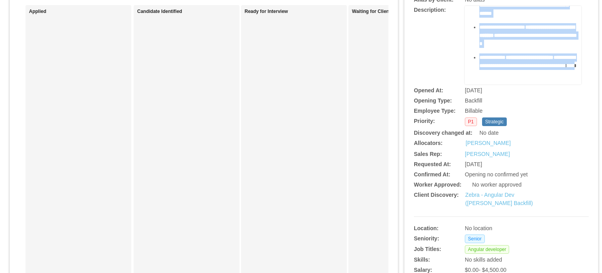
drag, startPoint x: 465, startPoint y: 91, endPoint x: 541, endPoint y: 52, distance: 85.6
click at [541, 53] on div "**********" at bounding box center [523, 45] width 116 height 78
copy div "**********"
click at [485, 191] on link "Zebra - Angular Dev (Pablo Velasquez's Backfill)" at bounding box center [499, 198] width 68 height 15
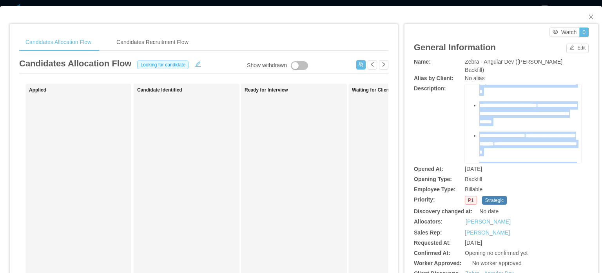
scroll to position [357, 0]
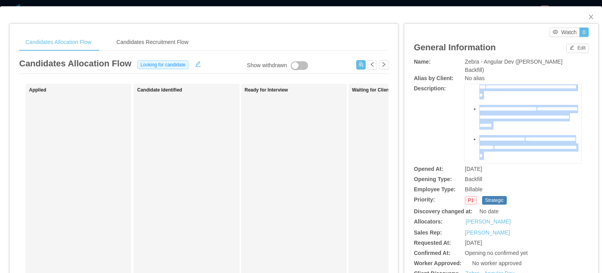
click at [512, 68] on div "rdw-editor" at bounding box center [523, 64] width 104 height 8
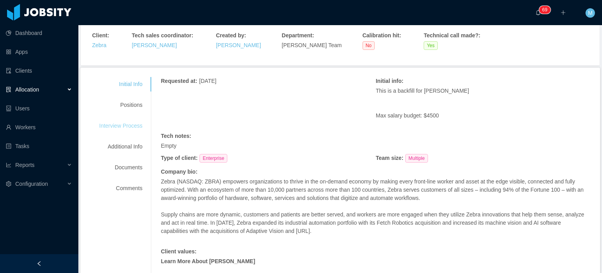
scroll to position [65, 0]
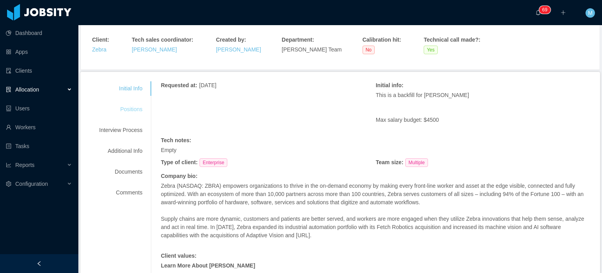
click at [137, 113] on div "Positions" at bounding box center [121, 109] width 62 height 15
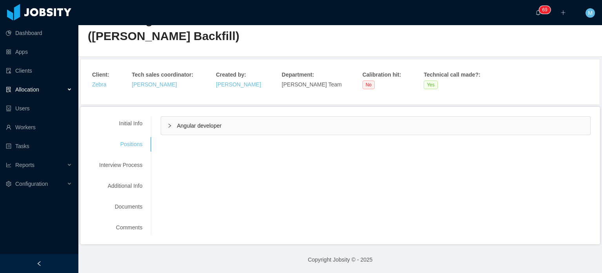
click at [164, 128] on div "Angular developer" at bounding box center [375, 125] width 429 height 18
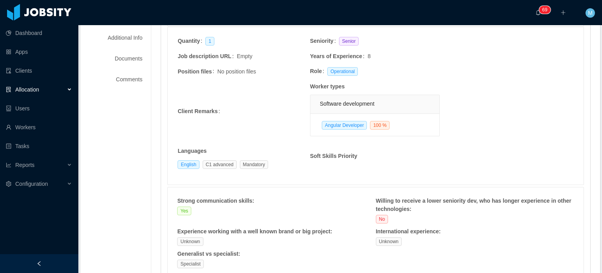
scroll to position [227, 0]
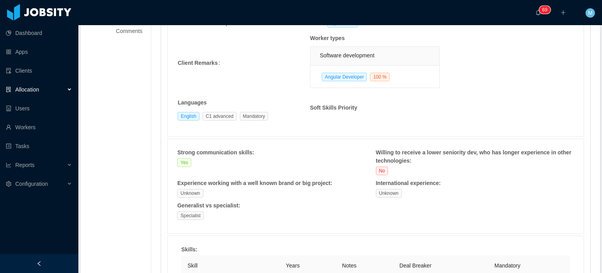
click at [223, 153] on strong "Strong communication skills :" at bounding box center [215, 152] width 77 height 6
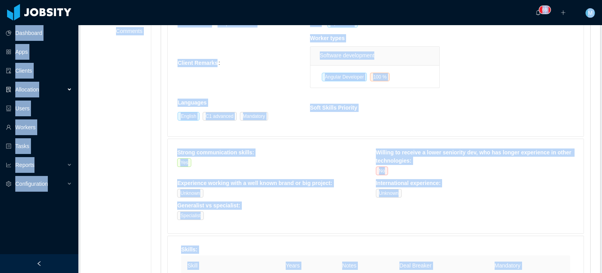
copy section "Loremipsu Dolo Sitamet Consectetu Adipi Elitsed Doeiu Tempori Utlaboreetdol ···…"
click at [389, 112] on td "Soft Skills Priority" at bounding box center [376, 112] width 133 height 29
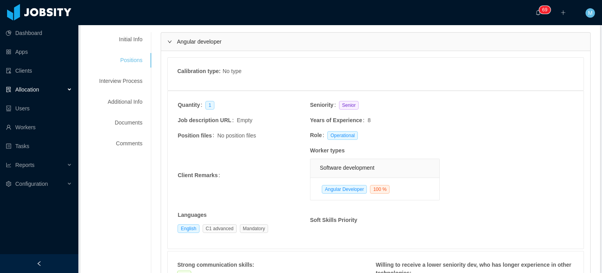
scroll to position [118, 0]
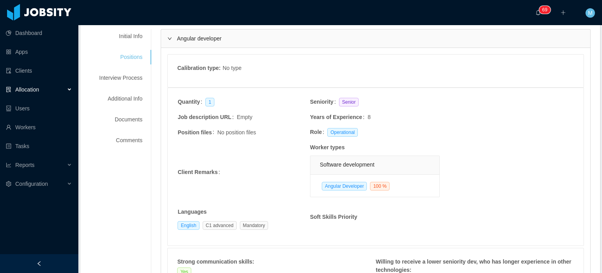
click at [139, 44] on div "Initial Info Positions Interview Process Additional Info Documents Comments" at bounding box center [121, 88] width 62 height 118
click at [138, 41] on div "Initial Info" at bounding box center [121, 36] width 62 height 15
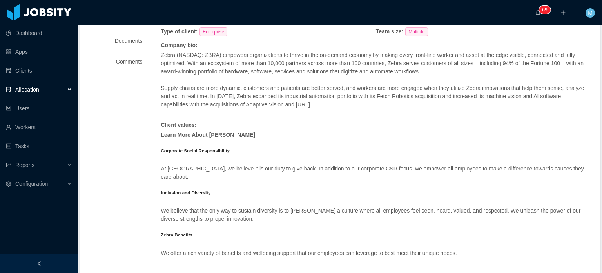
scroll to position [0, 0]
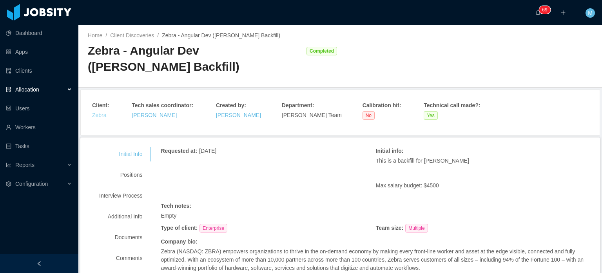
click at [99, 113] on link "Zebra" at bounding box center [99, 115] width 15 height 6
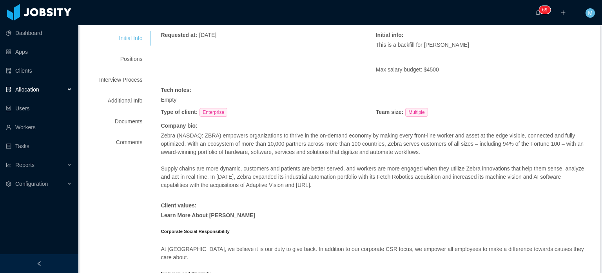
scroll to position [118, 0]
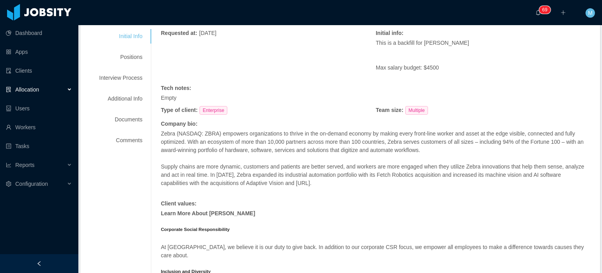
drag, startPoint x: 337, startPoint y: 184, endPoint x: 152, endPoint y: 131, distance: 192.7
click at [152, 131] on div "Requested at : [DATE] Initial info : This is a backfill for [PERSON_NAME] Max s…" at bounding box center [371, 188] width 440 height 318
copy span "Zebra (NASDAQ: ZBRA) empowers organizations to thrive in the on-demand economy …"
click at [236, 107] on div "Type of client : Enterprise" at bounding box center [268, 111] width 215 height 10
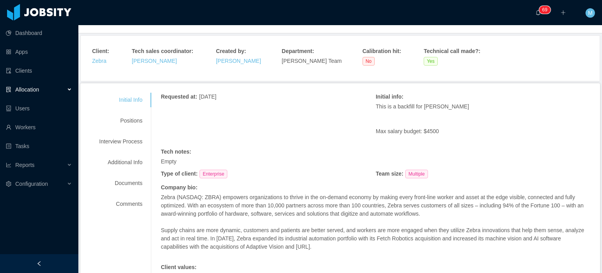
scroll to position [39, 0]
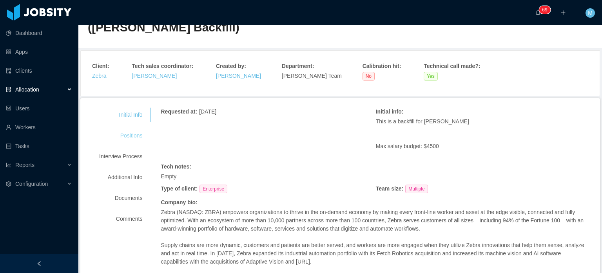
click at [132, 140] on div "Positions" at bounding box center [121, 135] width 62 height 15
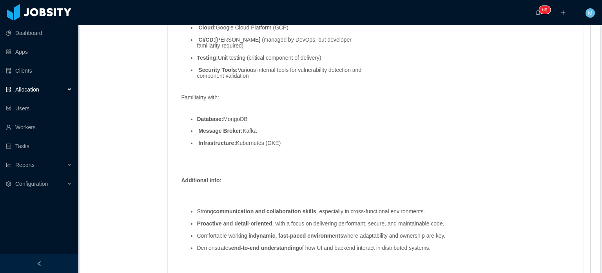
scroll to position [897, 0]
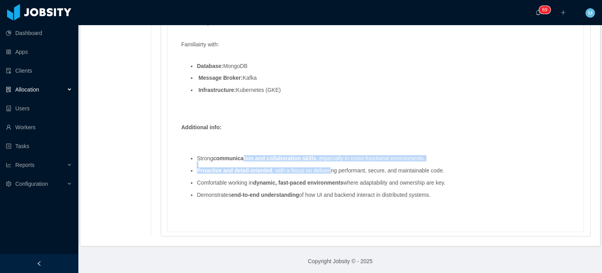
drag, startPoint x: 300, startPoint y: 166, endPoint x: 355, endPoint y: 176, distance: 55.8
click at [345, 174] on ul "Strong communication and collaboration skills , especially in cross-functional …" at bounding box center [375, 179] width 389 height 60
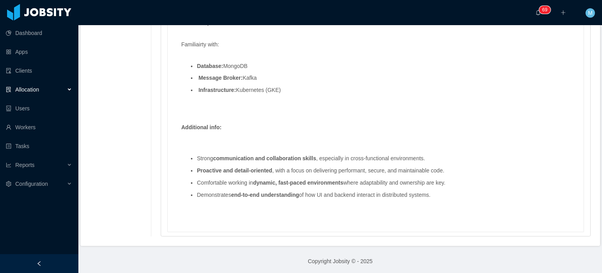
click at [358, 180] on li "Comfortable working in dynamic, fast-paced environments where adaptability and …" at bounding box center [384, 183] width 374 height 6
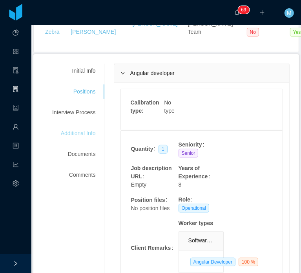
scroll to position [127, 0]
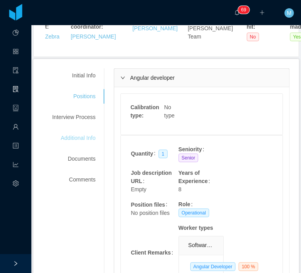
click at [78, 139] on div "Additional Info" at bounding box center [74, 138] width 62 height 15
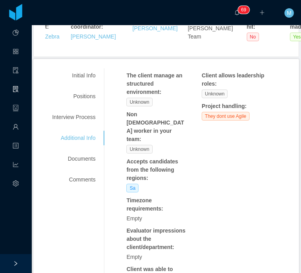
click at [81, 124] on div "Initial Info Positions Interview Process Additional Info Documents Comments" at bounding box center [74, 127] width 62 height 118
click at [82, 121] on div "Interview Process" at bounding box center [74, 117] width 62 height 15
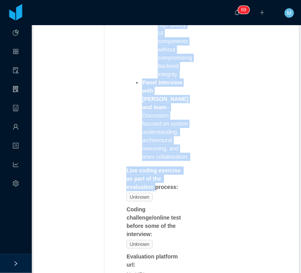
scroll to position [323, 0]
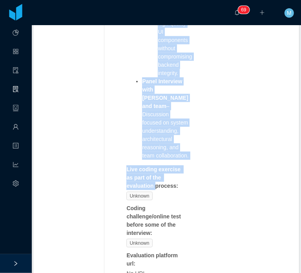
drag, startPoint x: 140, startPoint y: 49, endPoint x: 181, endPoint y: 183, distance: 140.4
click at [181, 160] on ul "Technical Interview – Deep dive into full stack concepts, performance, and secu…" at bounding box center [157, 44] width 63 height 231
copy ul "Technical Interview – Deep dive into full stack concepts, performance, and secu…"
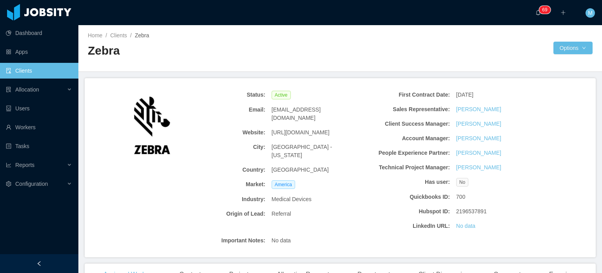
drag, startPoint x: 328, startPoint y: 125, endPoint x: 262, endPoint y: 125, distance: 65.5
click at [262, 125] on div "Website: [URL][DOMAIN_NAME]" at bounding box center [268, 132] width 185 height 15
click at [355, 177] on div "America" at bounding box center [315, 184] width 93 height 15
drag, startPoint x: 325, startPoint y: 124, endPoint x: 270, endPoint y: 126, distance: 55.0
click at [270, 126] on div "[URL][DOMAIN_NAME]" at bounding box center [315, 132] width 93 height 15
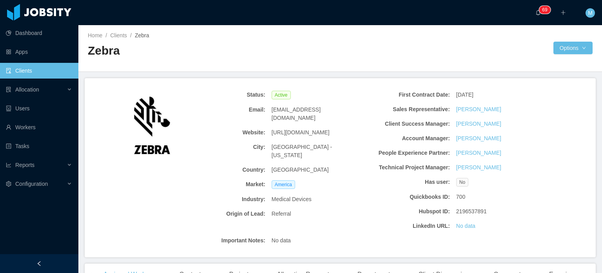
copy span "[URL][DOMAIN_NAME]"
click at [285, 140] on div "[GEOGRAPHIC_DATA] - [US_STATE]" at bounding box center [315, 151] width 93 height 23
drag, startPoint x: 316, startPoint y: 124, endPoint x: 270, endPoint y: 122, distance: 45.9
click at [270, 125] on div "[URL][DOMAIN_NAME]" at bounding box center [315, 132] width 93 height 15
copy span "[URL][DOMAIN_NAME]"
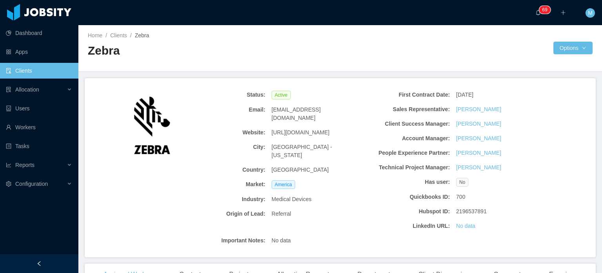
click at [185, 162] on div "Country:" at bounding box center [222, 169] width 93 height 15
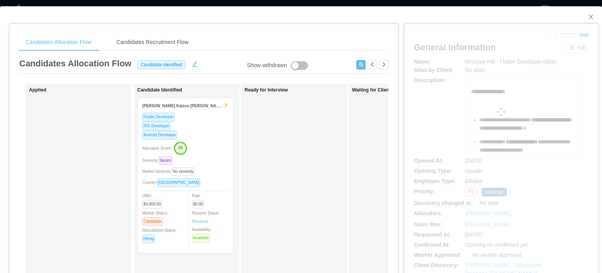
click at [471, 91] on span "**********" at bounding box center [488, 91] width 34 height 5
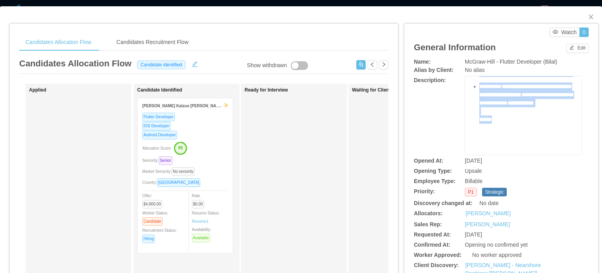
scroll to position [327, 0]
drag, startPoint x: 467, startPoint y: 91, endPoint x: 536, endPoint y: 122, distance: 76.7
click at [536, 122] on div "**********" at bounding box center [523, 3] width 104 height 304
copy div "**********"
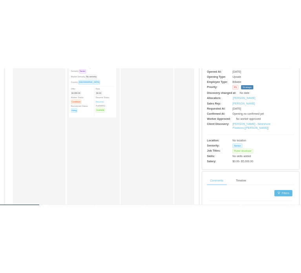
scroll to position [157, 0]
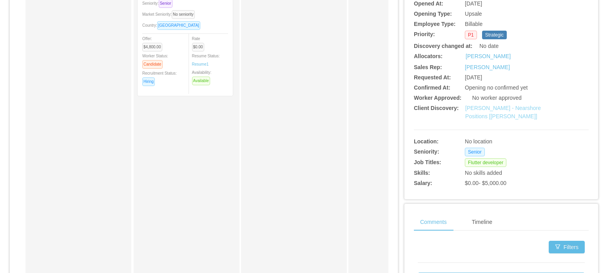
click at [478, 109] on link "McGraw-Hill - Nearshore Positions [Bilal Shafiq]" at bounding box center [503, 112] width 76 height 15
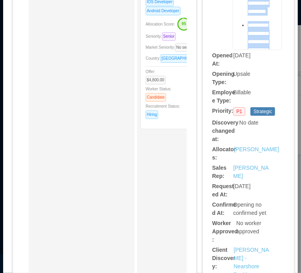
scroll to position [1044, 0]
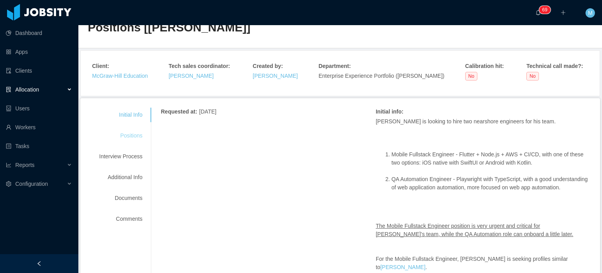
click at [136, 136] on div "Positions" at bounding box center [121, 135] width 62 height 15
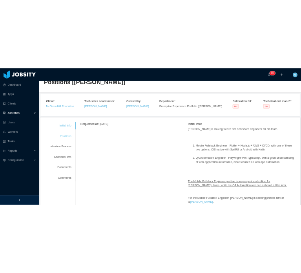
scroll to position [31, 0]
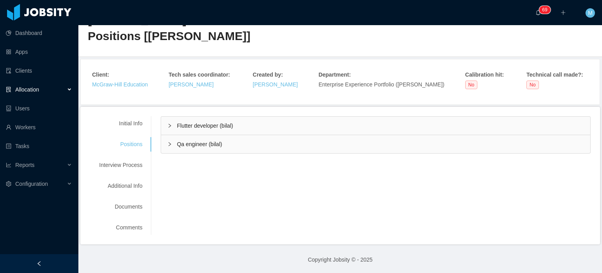
click at [161, 131] on div "Flutter developer (bilal)" at bounding box center [375, 125] width 429 height 18
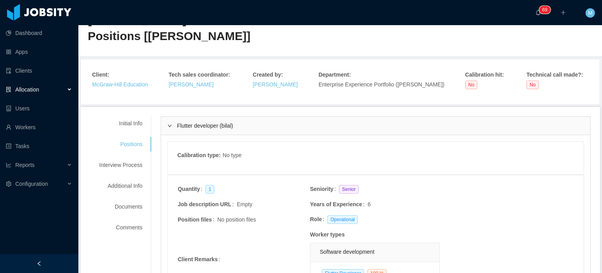
click at [261, 182] on div "Quantity 1 Seniority Senior Job description URL Empty Years of Experience 6 Pos…" at bounding box center [376, 253] width 416 height 157
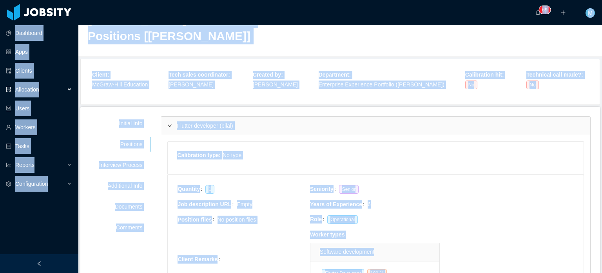
copy section "Loremipsu Dolo Sitamet Consectetu Adipi Elitsed Doeiu Tempori Utlaboreetdol ···…"
click at [312, 99] on div "Client : [PERSON_NAME] Education Tech sales coordinator : [PERSON_NAME] Created…" at bounding box center [340, 81] width 515 height 41
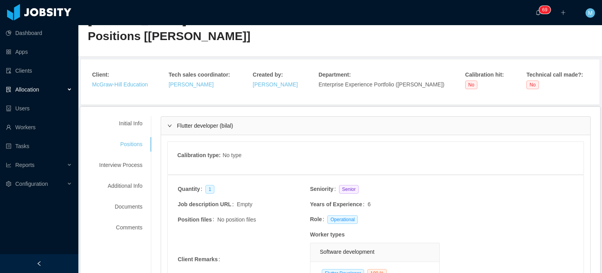
click at [121, 174] on div "Initial Info Positions Interview Process Additional Info Documents Comments" at bounding box center [121, 175] width 62 height 118
click at [122, 171] on div "Interview Process" at bounding box center [121, 165] width 62 height 15
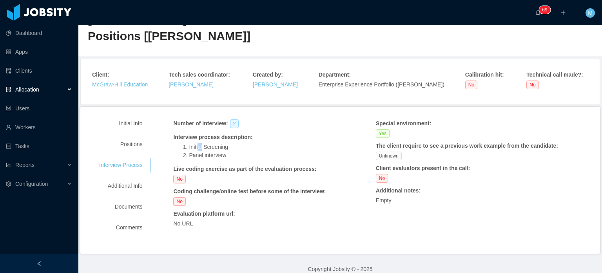
drag, startPoint x: 198, startPoint y: 147, endPoint x: 217, endPoint y: 154, distance: 20.5
click at [213, 153] on ol "Initial Screening Panel interview" at bounding box center [257, 151] width 169 height 16
click at [231, 156] on li "Panel interview" at bounding box center [265, 155] width 153 height 8
click at [212, 128] on div "Number of interview : 2" at bounding box center [257, 124] width 169 height 10
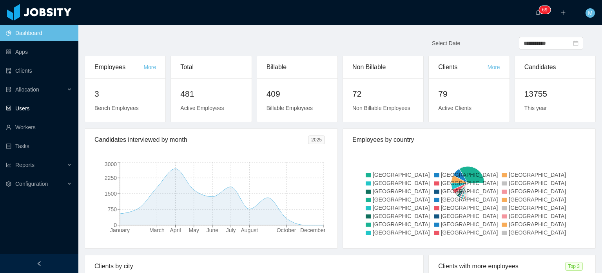
click at [55, 116] on link "Users" at bounding box center [39, 108] width 66 height 16
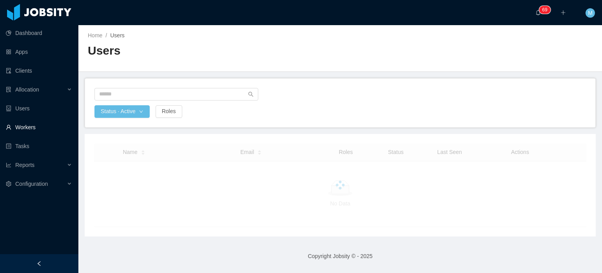
click at [55, 123] on link "Workers" at bounding box center [39, 127] width 66 height 16
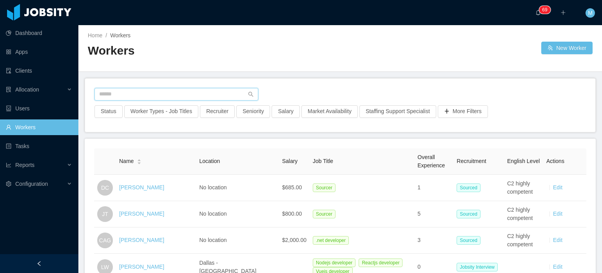
click at [145, 92] on input "text" at bounding box center [177, 94] width 164 height 13
paste input "**********"
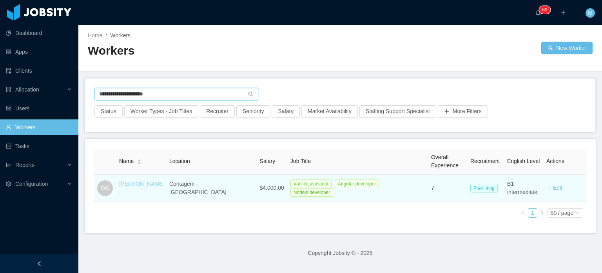
type input "**********"
click at [152, 189] on link "[PERSON_NAME]" at bounding box center [141, 187] width 44 height 15
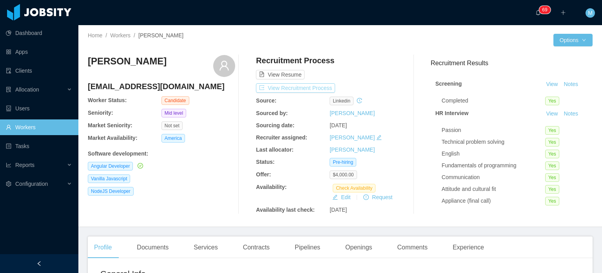
click at [319, 87] on button "View Recruitment Process" at bounding box center [295, 87] width 79 height 9
